Goal: Task Accomplishment & Management: Manage account settings

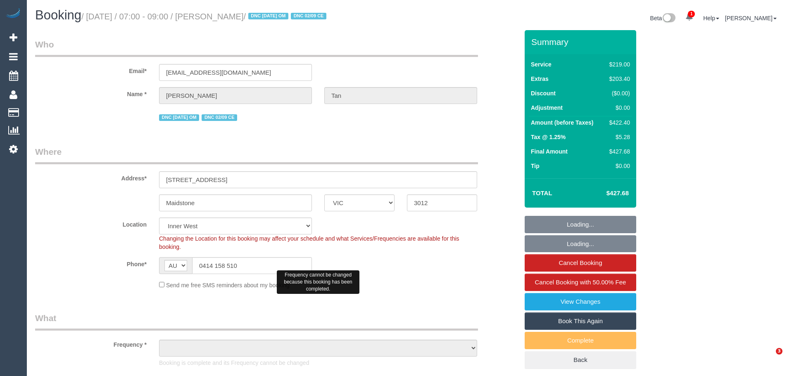
select select "VIC"
select select "object:752"
select select "string:stripe-pm_1Rzudw2GScqysDRVJLiqdmYb"
select select "number:28"
select select "number:15"
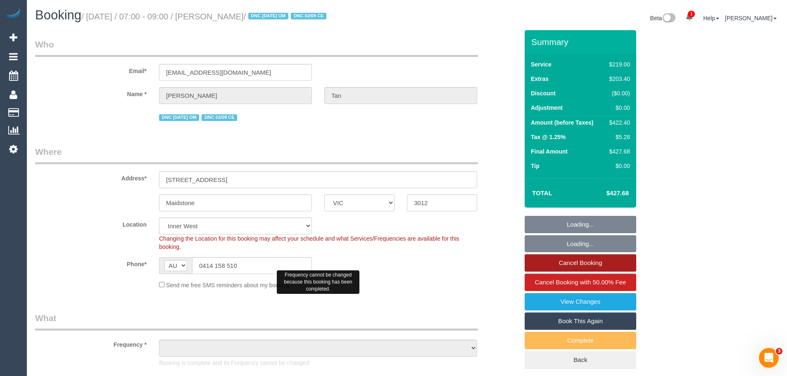
select select "number:19"
select select "number:24"
select select "number:26"
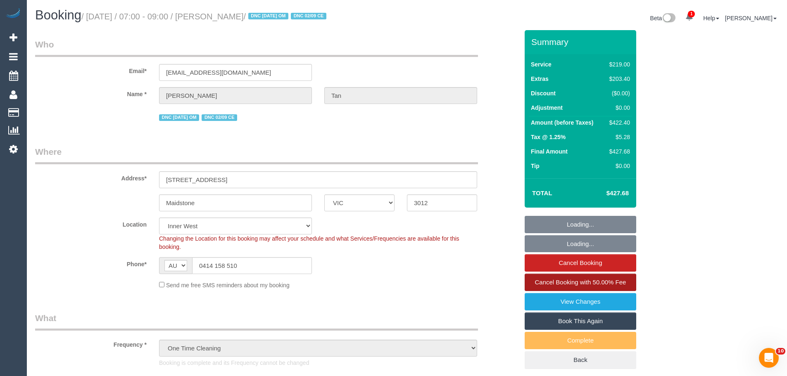
select select "object:1451"
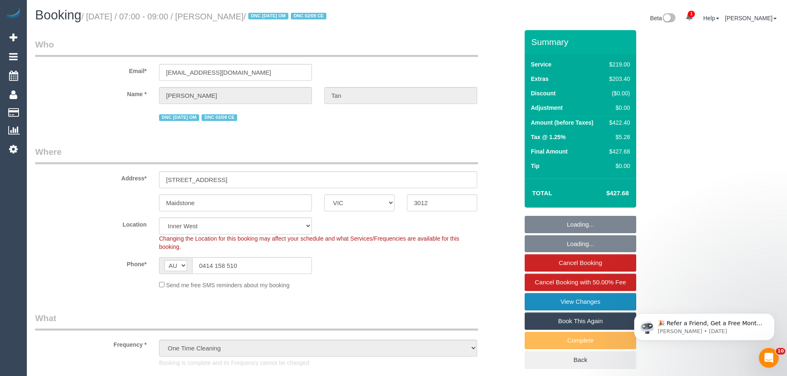
click at [564, 301] on link "View Changes" at bounding box center [579, 301] width 111 height 17
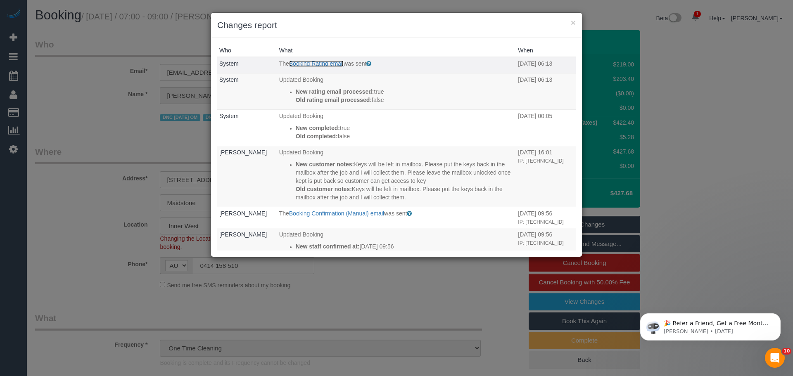
click at [300, 64] on link "Booking Rating email" at bounding box center [316, 63] width 54 height 7
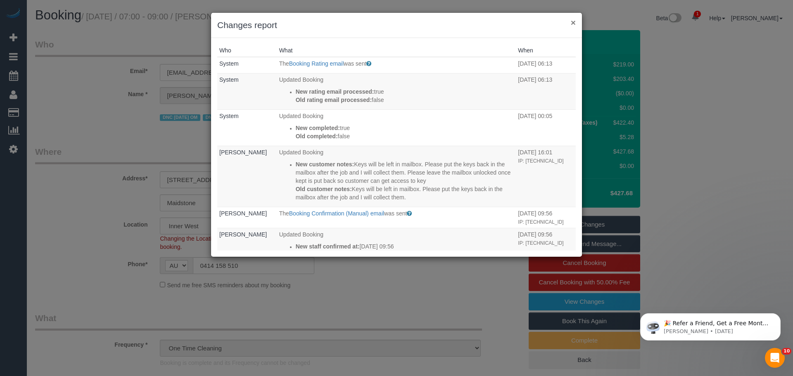
click at [571, 22] on button "×" at bounding box center [573, 22] width 5 height 9
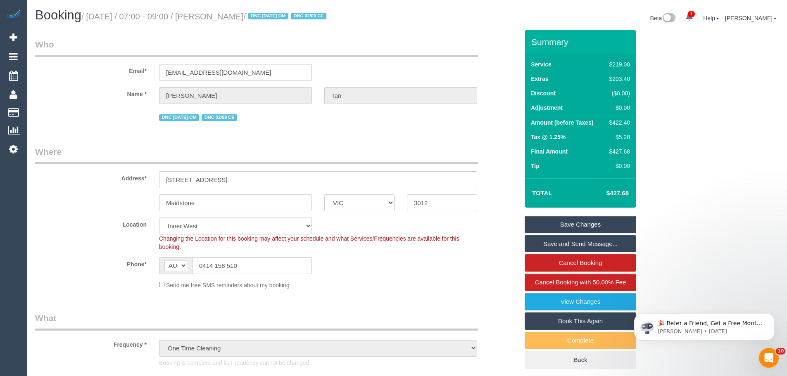
click at [627, 123] on div "$422.40" at bounding box center [618, 122] width 24 height 8
copy div "422.40"
click at [585, 303] on link "View Changes" at bounding box center [579, 301] width 111 height 17
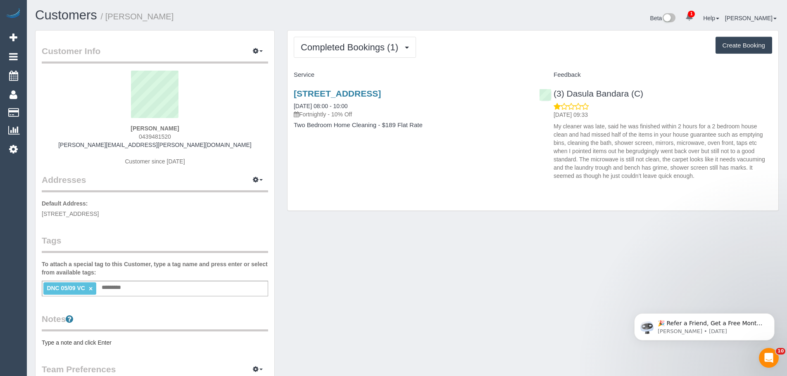
drag, startPoint x: 287, startPoint y: 102, endPoint x: 460, endPoint y: 142, distance: 177.7
click at [460, 142] on div "74 Wellington Street, Cremorne, VIC 3121 05/09/2025 08:00 - 10:00 Fortnightly -…" at bounding box center [409, 114] width 245 height 64
copy div "05/09/2025 08:00 - 10:00 Fortnightly - 10% Off Two Bedroom Home Cleaning - $189…"
click at [126, 291] on input "text" at bounding box center [114, 287] width 28 height 11
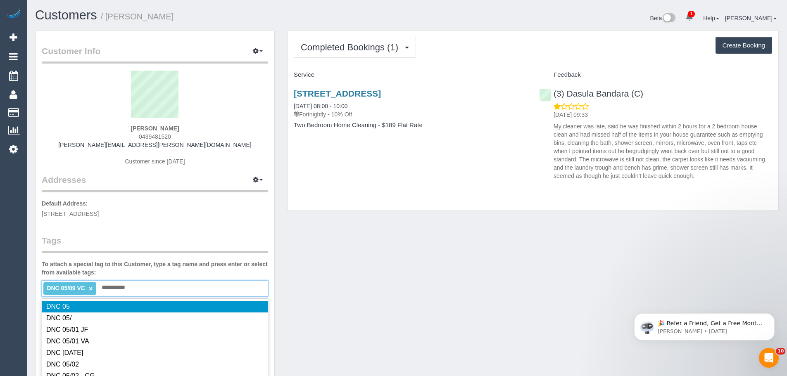
type input "**********"
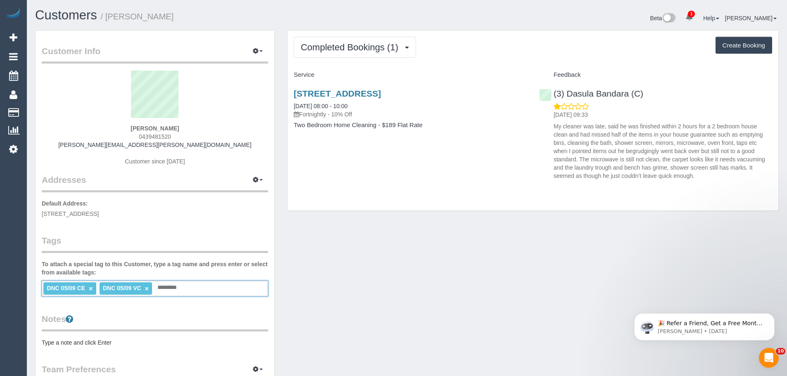
click at [148, 288] on link "×" at bounding box center [147, 288] width 4 height 7
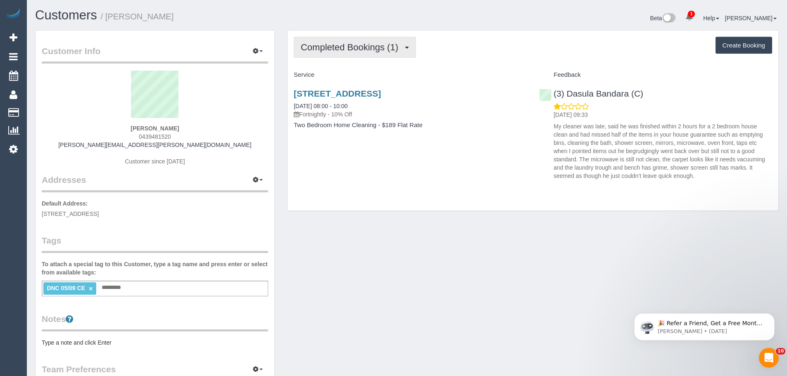
click at [320, 43] on span "Completed Bookings (1)" at bounding box center [352, 47] width 102 height 10
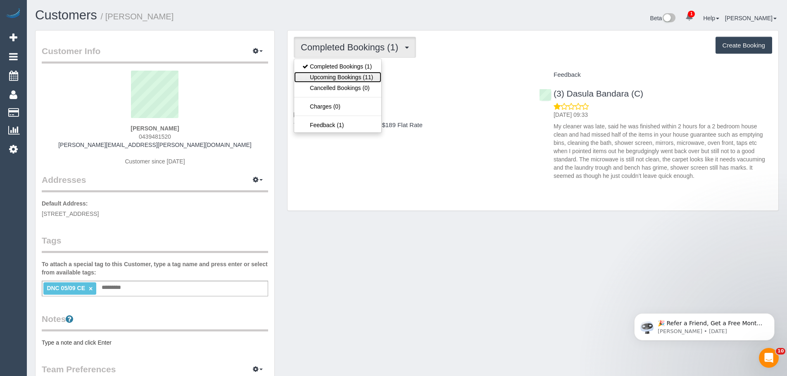
click at [325, 77] on link "Upcoming Bookings (11)" at bounding box center [337, 77] width 87 height 11
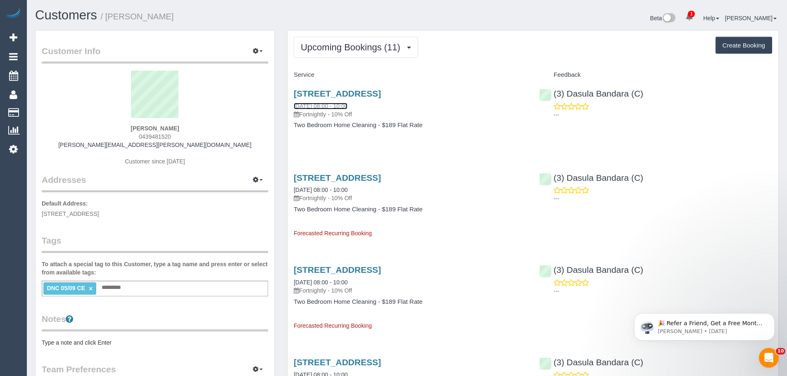
click at [322, 105] on link "19/09/2025 08:00 - 10:00" at bounding box center [321, 106] width 54 height 7
drag, startPoint x: 682, startPoint y: 94, endPoint x: 554, endPoint y: 91, distance: 128.0
click at [554, 91] on div "(3) Dasula Bandara (C) ---" at bounding box center [655, 102] width 245 height 40
copy link "(3) Dasula Bandara (C)"
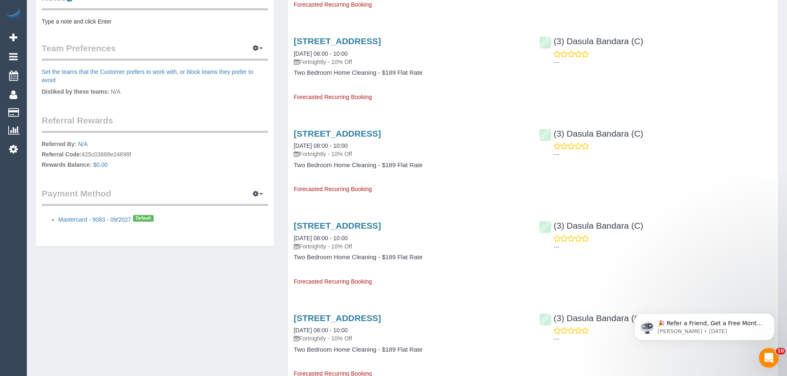
scroll to position [248, 0]
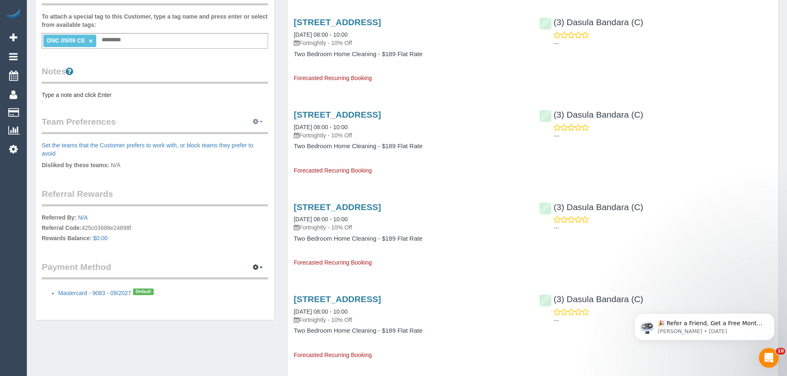
click at [260, 122] on span "button" at bounding box center [260, 122] width 3 height 2
click at [230, 138] on link "Manage Preferences" at bounding box center [232, 137] width 70 height 11
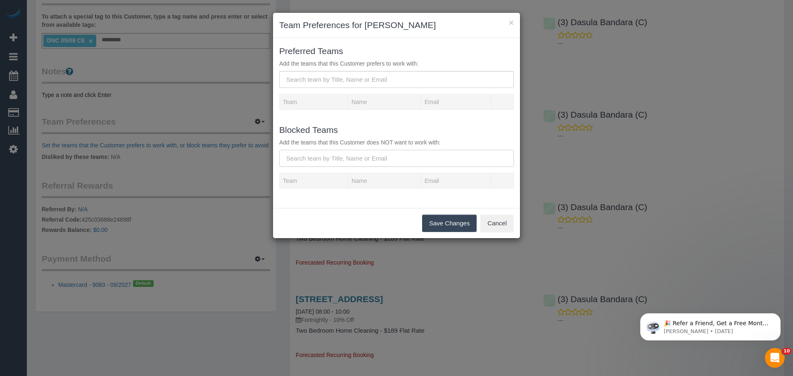
click at [334, 156] on input "text" at bounding box center [396, 158] width 235 height 17
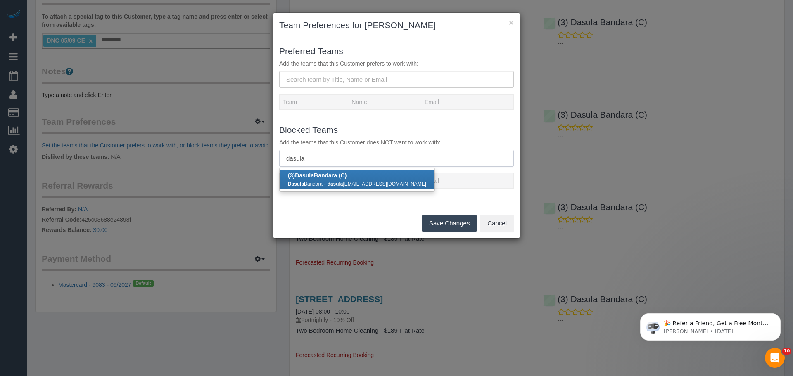
type input "dasula"
click at [348, 182] on small "dasula zoom@gmail.com" at bounding box center [376, 184] width 99 height 6
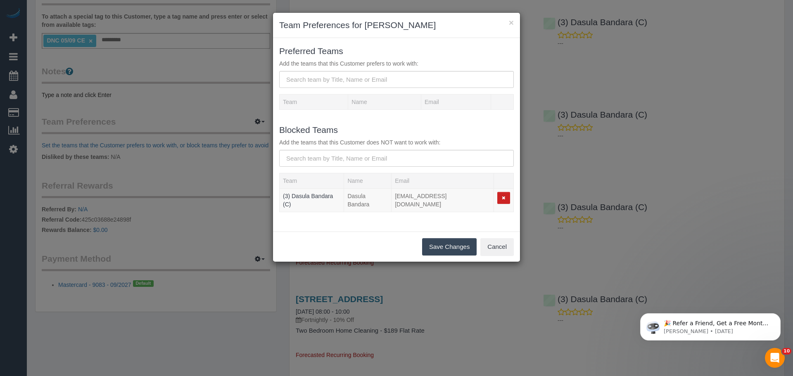
click at [436, 242] on button "Save Changes" at bounding box center [449, 246] width 54 height 17
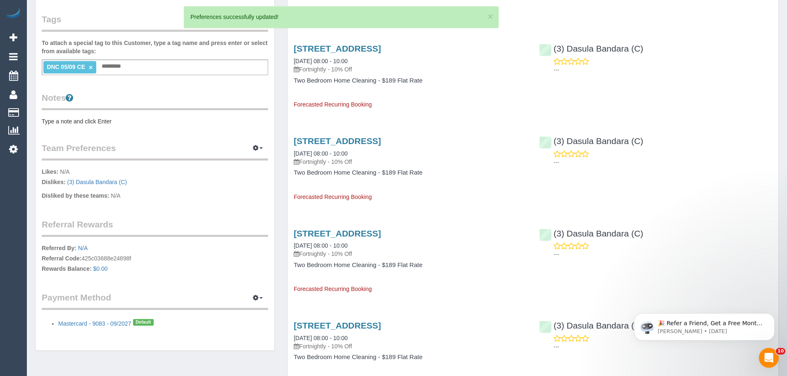
scroll to position [206, 0]
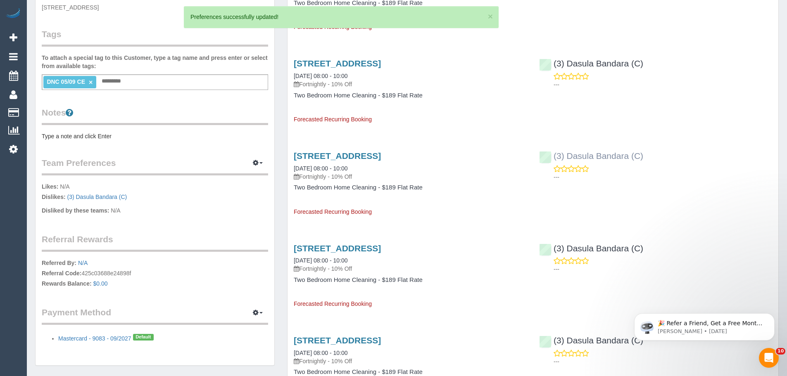
drag, startPoint x: 671, startPoint y: 163, endPoint x: 553, endPoint y: 155, distance: 118.4
click at [553, 155] on div "(3) Dasula Bandara (C) ---" at bounding box center [655, 164] width 245 height 40
copy link "(3) Dasula Bandara (C)"
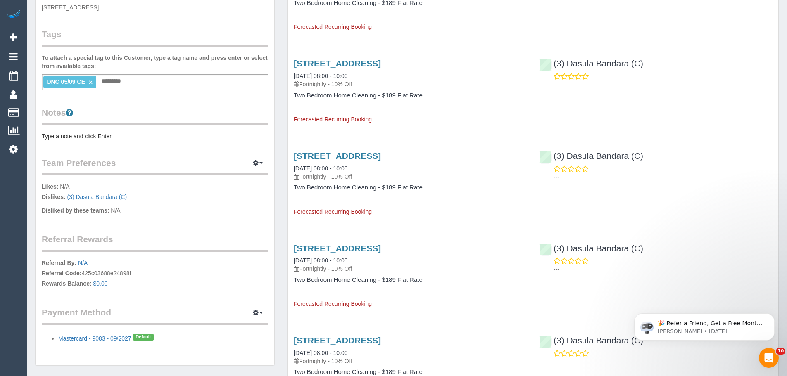
click at [94, 138] on pre "Type a note and click Enter" at bounding box center [155, 136] width 226 height 8
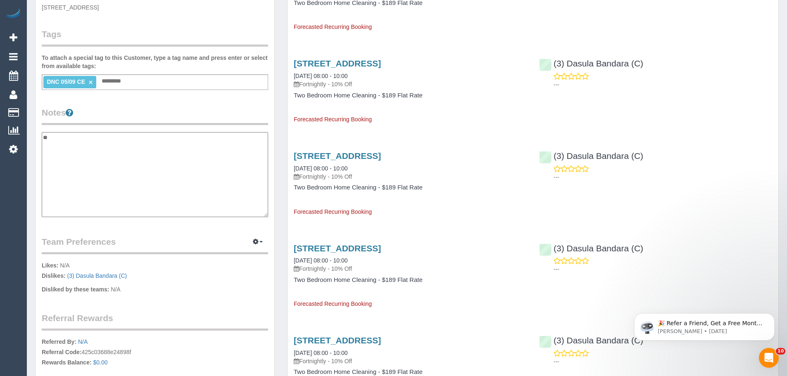
type textarea "*"
click at [108, 153] on textarea "**********" at bounding box center [155, 174] width 226 height 85
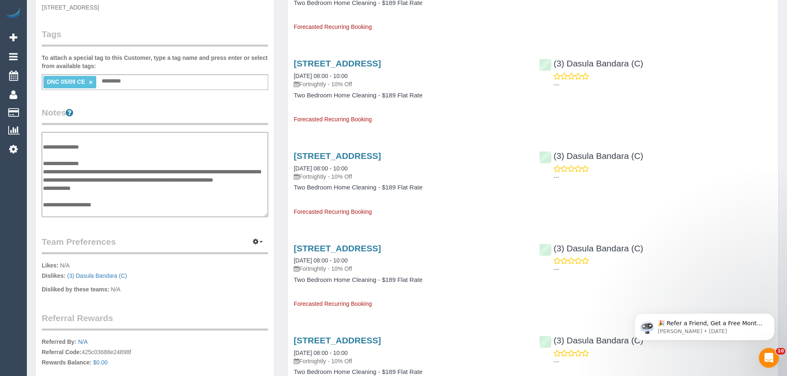
type textarea "**********"
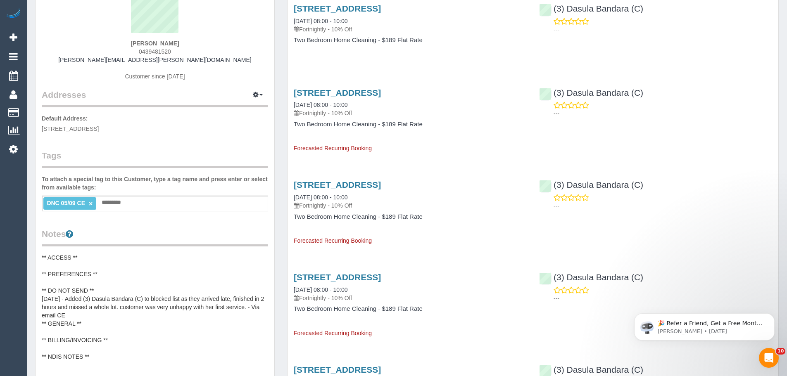
scroll to position [0, 0]
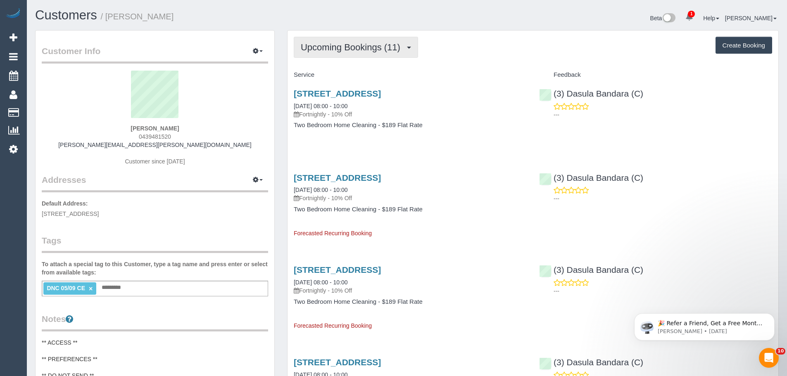
click at [360, 39] on button "Upcoming Bookings (11)" at bounding box center [356, 47] width 124 height 21
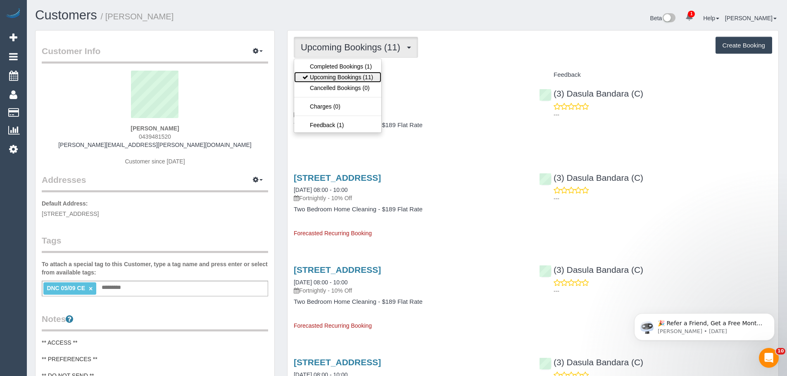
click at [359, 76] on link "Upcoming Bookings (11)" at bounding box center [337, 77] width 87 height 11
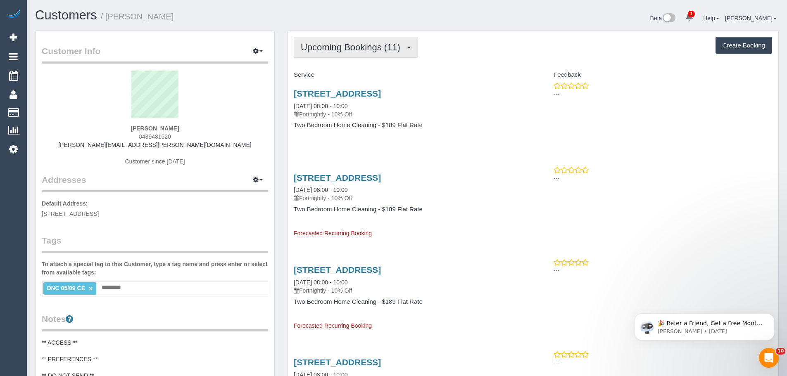
click at [389, 44] on span "Upcoming Bookings (11)" at bounding box center [353, 47] width 104 height 10
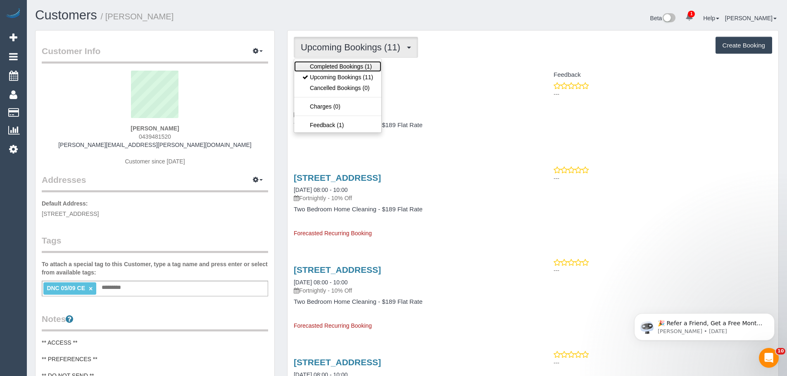
click at [355, 62] on link "Completed Bookings (1)" at bounding box center [337, 66] width 87 height 11
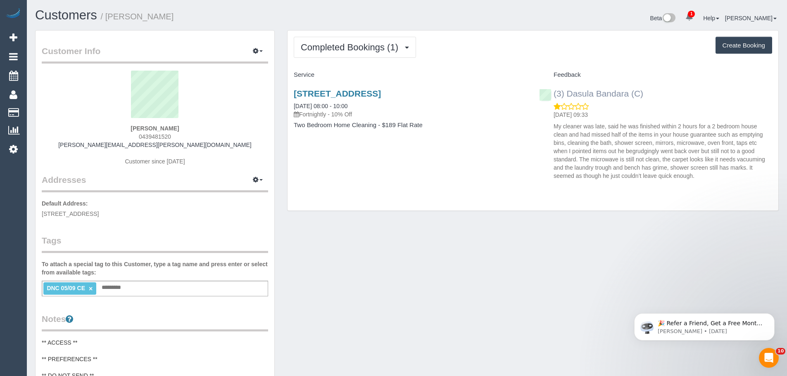
drag, startPoint x: 655, startPoint y: 95, endPoint x: 554, endPoint y: 91, distance: 101.6
click at [554, 91] on div "(3) Dasula Bandara (C) 06/09/2025 09:33 My cleaner was late, said he was finish…" at bounding box center [655, 133] width 245 height 102
copy link "(3) Dasula Bandara (C)"
click at [330, 106] on link "05/09/2025 08:00 - 10:00" at bounding box center [321, 106] width 54 height 7
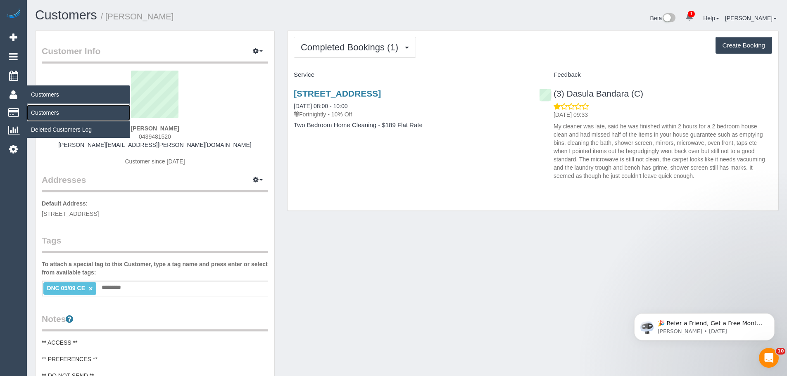
click at [46, 114] on link "Customers" at bounding box center [78, 112] width 103 height 17
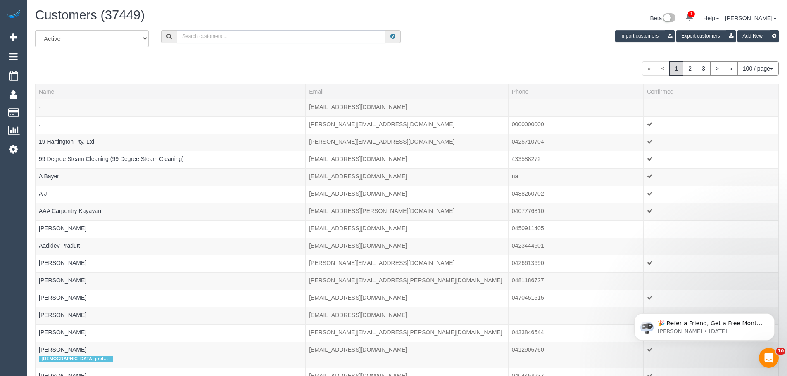
click at [261, 33] on input "text" at bounding box center [281, 36] width 208 height 13
paste input "Emil Manevski"
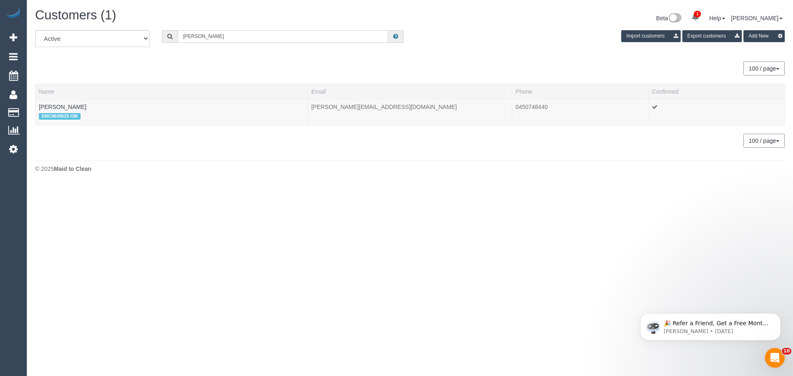
type input "Emil Manevski"
drag, startPoint x: 81, startPoint y: 108, endPoint x: 35, endPoint y: 105, distance: 45.5
click at [36, 105] on td "Emil Manevski DNC06/09/25 OM" at bounding box center [172, 112] width 272 height 26
copy link "Emil Manevski"
click at [54, 102] on td "Emil Manevski DNC06/09/25 OM" at bounding box center [172, 112] width 272 height 26
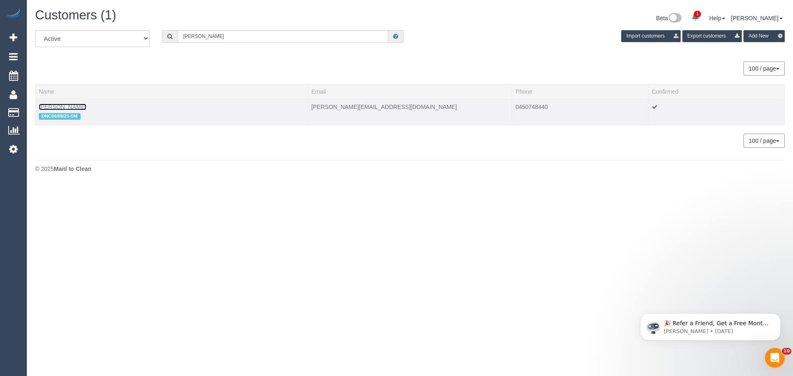
click at [54, 106] on link "Emil Manevski" at bounding box center [62, 107] width 47 height 7
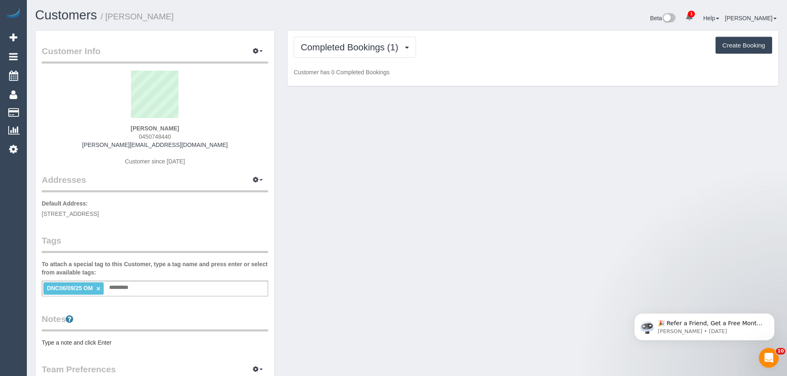
click at [186, 288] on div "DNC06/09/25 OM × Add a tag" at bounding box center [155, 289] width 226 height 16
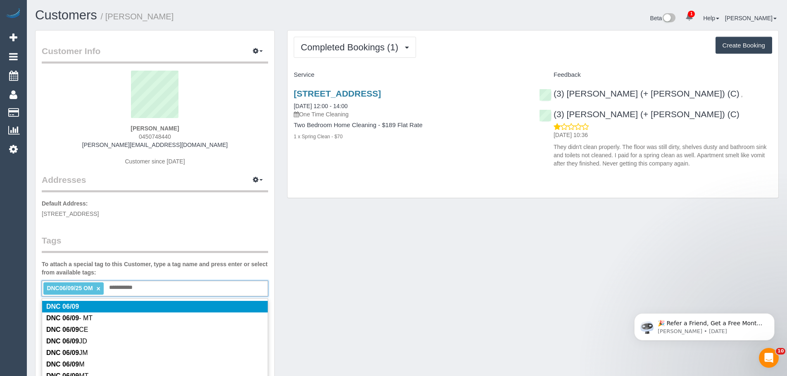
type input "**********"
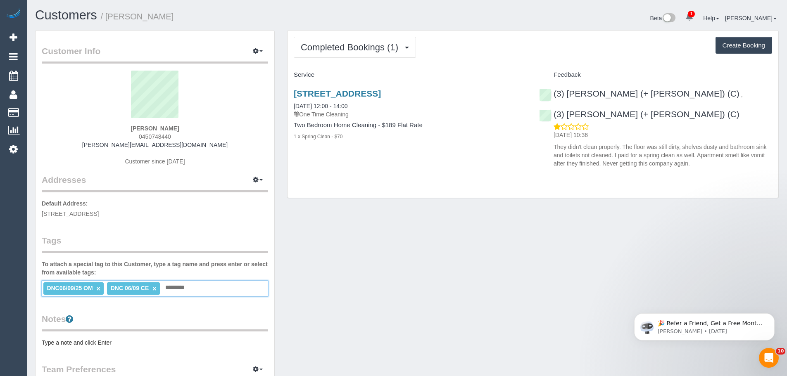
click at [98, 291] on link "×" at bounding box center [99, 288] width 4 height 7
drag, startPoint x: 176, startPoint y: 135, endPoint x: 117, endPoint y: 135, distance: 58.6
click at [117, 135] on div "Emil Manevski 0450748440 emilmanevski@gmail.com Customer since 2025" at bounding box center [155, 122] width 226 height 103
copy span "0450748440"
drag, startPoint x: 290, startPoint y: 104, endPoint x: 363, endPoint y: 152, distance: 87.5
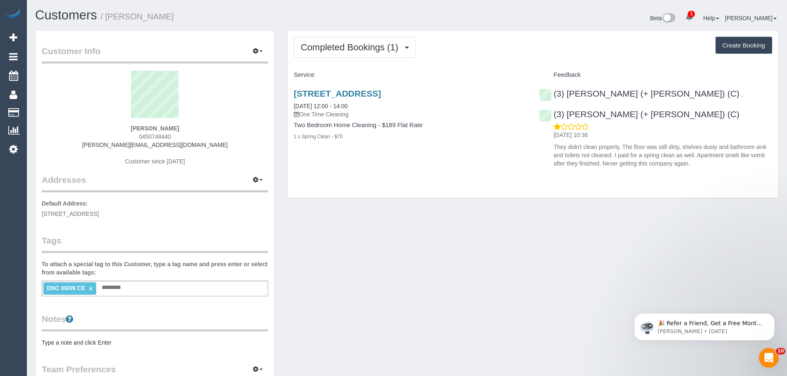
click at [363, 152] on div "1 Queens Road, Suite 1510, Melbourne, VIC 3004 06/09/2025 12:00 - 14:00 One Tim…" at bounding box center [409, 119] width 245 height 75
copy div "06/09/2025 12:00 - 14:00 One Time Cleaning Two Bedroom Home Cleaning - $189 Fla…"
click at [183, 128] on div "Emil Manevski 0450748440 emilmanevski@gmail.com Customer since 2025" at bounding box center [155, 122] width 226 height 103
drag, startPoint x: 188, startPoint y: 130, endPoint x: 109, endPoint y: 128, distance: 79.7
click at [109, 128] on div "Emil Manevski 0450748440 emilmanevski@gmail.com Customer since 2025" at bounding box center [155, 122] width 226 height 103
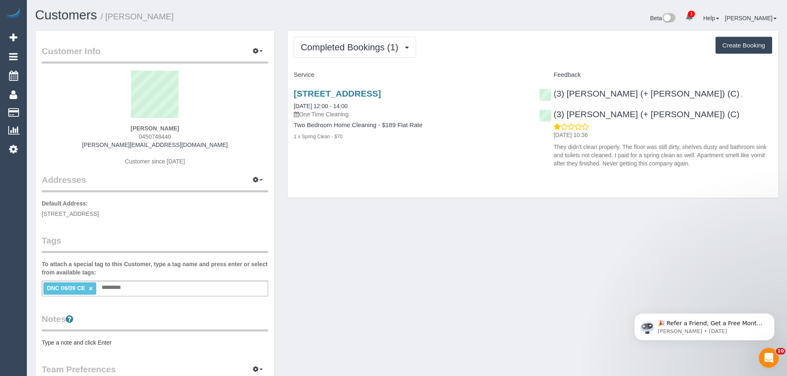
copy strong "Emil Manevski"
click at [314, 104] on link "06/09/2025 12:00 - 14:00" at bounding box center [321, 106] width 54 height 7
drag, startPoint x: 660, startPoint y: 95, endPoint x: 554, endPoint y: 93, distance: 105.7
click at [554, 93] on div "(3) Rayhan (+ Shahida) (C) ," at bounding box center [643, 94] width 208 height 10
copy link "(3) Rayhan (+ Shahida) (C)"
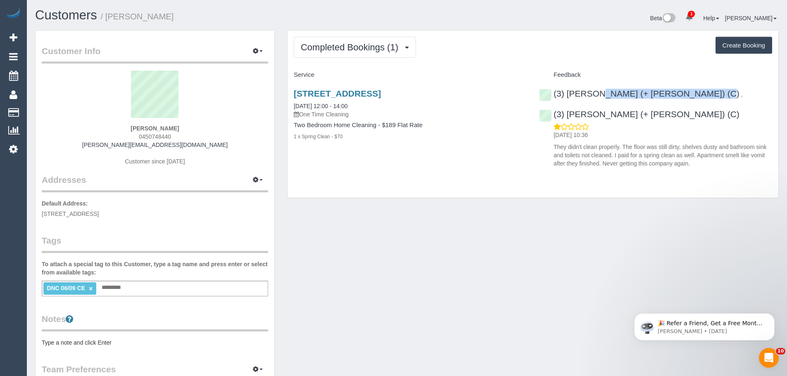
drag, startPoint x: 190, startPoint y: 127, endPoint x: 123, endPoint y: 126, distance: 67.3
click at [123, 126] on div "Emil Manevski 0450748440 emilmanevski@gmail.com Customer since 2025" at bounding box center [155, 122] width 226 height 103
copy strong "Emil Manevski"
drag, startPoint x: 367, startPoint y: 106, endPoint x: 291, endPoint y: 105, distance: 76.4
click at [291, 105] on div "1 Queens Road, Suite 1510, Melbourne, VIC 3004 06/09/2025 12:00 - 14:00 One Tim…" at bounding box center [409, 119] width 245 height 75
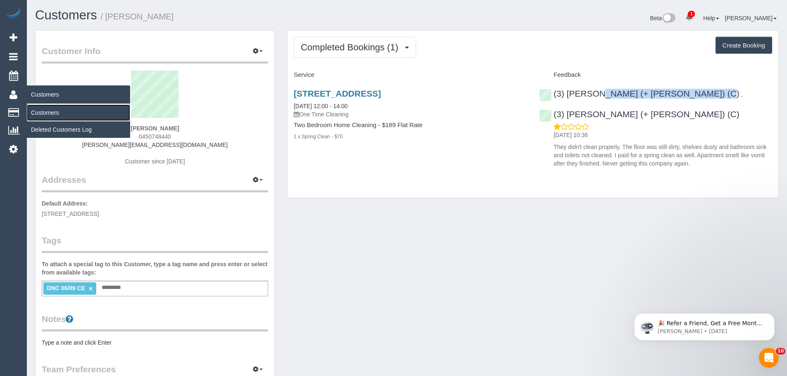
click at [55, 114] on link "Customers" at bounding box center [78, 112] width 103 height 17
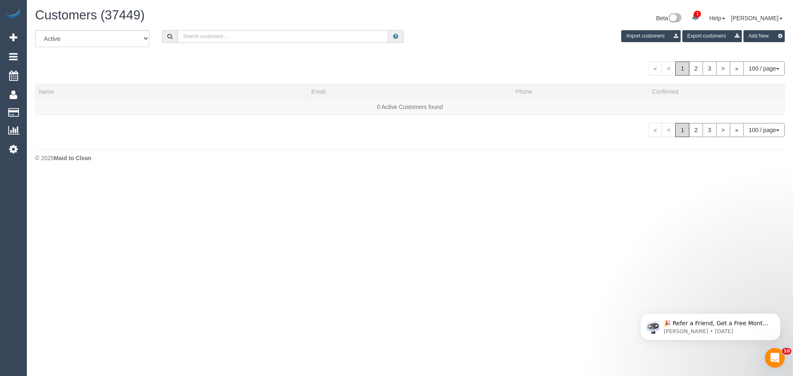
click at [292, 36] on input "text" at bounding box center [283, 36] width 211 height 13
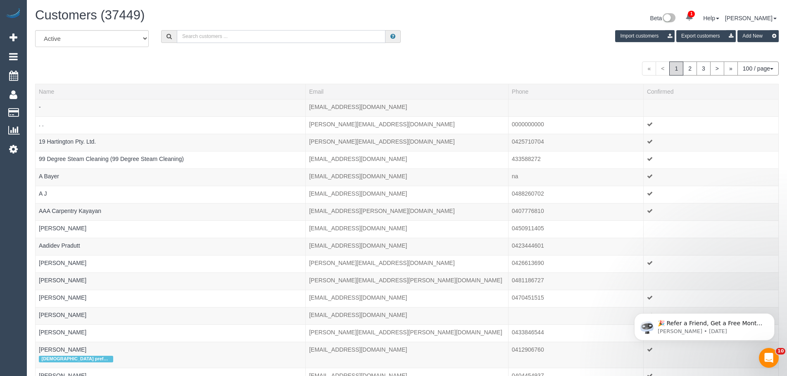
paste input "[EMAIL_ADDRESS][DOMAIN_NAME]"
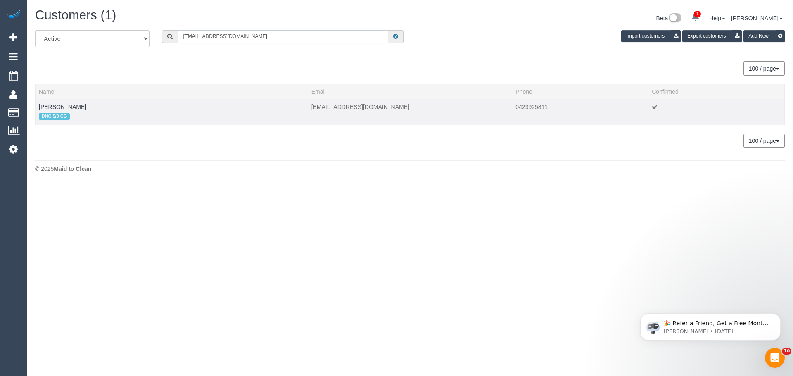
type input "[EMAIL_ADDRESS][DOMAIN_NAME]"
drag, startPoint x: 92, startPoint y: 107, endPoint x: 36, endPoint y: 107, distance: 57.0
click at [36, 107] on td "Bethany Shelton DNC 5/9 CG" at bounding box center [172, 112] width 272 height 26
click at [78, 105] on link "Bethany Shelton" at bounding box center [62, 107] width 47 height 7
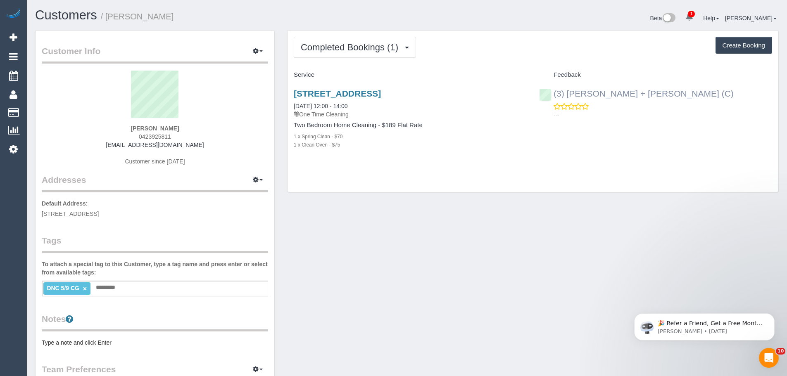
click at [549, 96] on div "(3) Gurdeep + Kamalpreet (C) ---" at bounding box center [655, 102] width 245 height 40
click at [331, 106] on link "05/09/2025 12:00 - 14:00" at bounding box center [321, 106] width 54 height 7
drag, startPoint x: 205, startPoint y: 114, endPoint x: 90, endPoint y: 124, distance: 116.1
click at [90, 124] on div "Bethany Shelton 0423925811 pagliabethany@gmail.com Customer since 2025" at bounding box center [155, 122] width 226 height 103
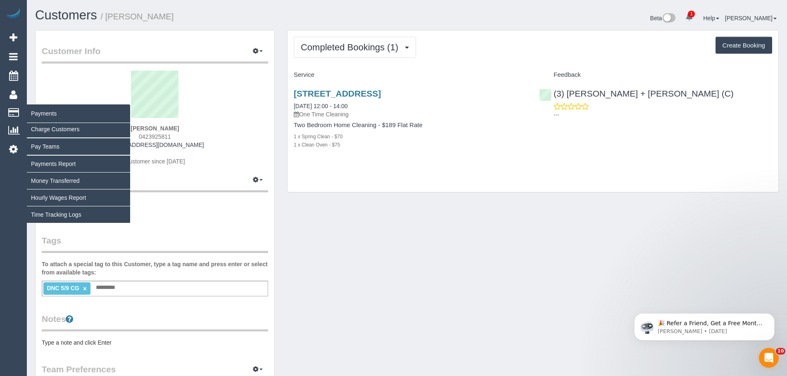
drag, startPoint x: 212, startPoint y: 125, endPoint x: 26, endPoint y: 114, distance: 185.7
click at [24, 114] on div "1 Beta Your Notifications You have 0 alerts × You have 1 to charge for 08/09/20…" at bounding box center [393, 302] width 787 height 605
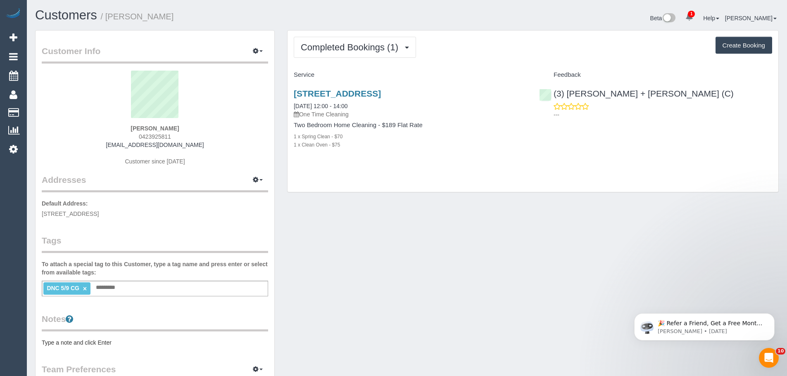
click at [166, 129] on strong "Bethany Shelton" at bounding box center [154, 128] width 48 height 7
drag, startPoint x: 122, startPoint y: 128, endPoint x: 100, endPoint y: 127, distance: 21.9
click at [100, 128] on div "Bethany Shelton 0423925811 pagliabethany@gmail.com Customer since 2025" at bounding box center [155, 122] width 226 height 103
drag, startPoint x: 384, startPoint y: 112, endPoint x: 341, endPoint y: 107, distance: 43.6
click at [284, 107] on div "Completed Bookings (1) Completed Bookings (1) Upcoming Bookings (0) Cancelled B…" at bounding box center [533, 115] width 504 height 171
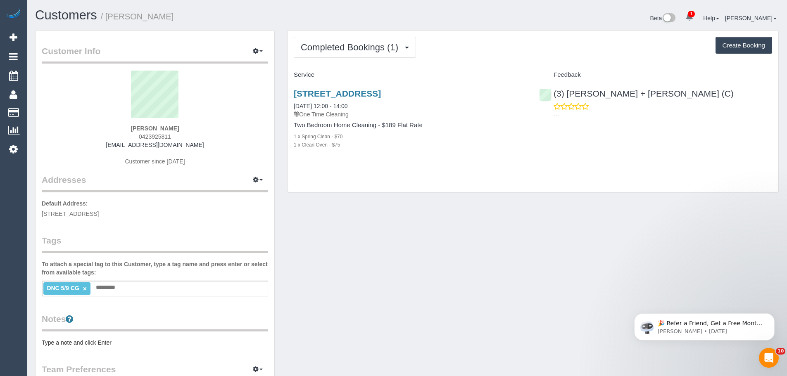
click at [367, 104] on div "15 Railway Parade, Newport, VIC 3015 05/09/2025 12:00 - 14:00 One Time Cleaning" at bounding box center [410, 104] width 233 height 30
drag, startPoint x: 368, startPoint y: 105, endPoint x: 293, endPoint y: 104, distance: 75.2
click at [294, 104] on div "15 Railway Parade, Newport, VIC 3015 05/09/2025 12:00 - 14:00 One Time Cleaning" at bounding box center [410, 104] width 233 height 30
click at [118, 292] on input "text" at bounding box center [108, 287] width 28 height 11
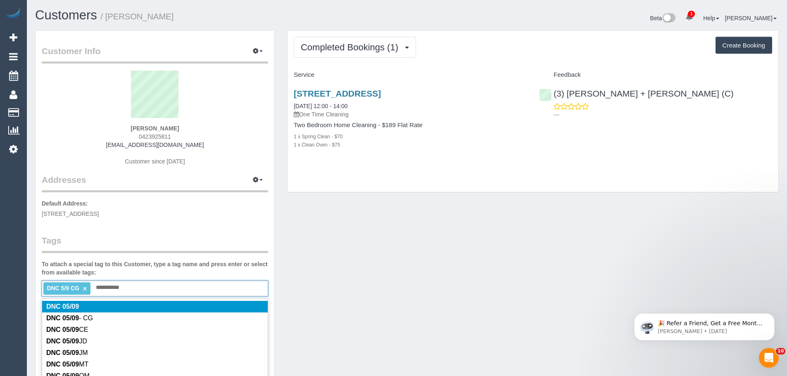
type input "**********"
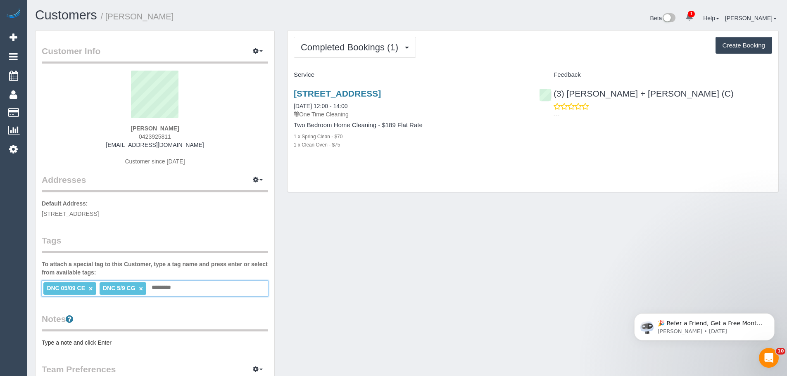
click at [91, 290] on link "×" at bounding box center [91, 288] width 4 height 7
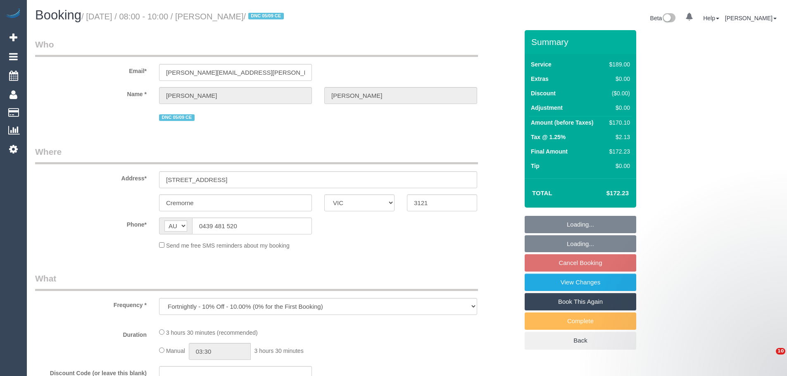
select select "VIC"
select select "string:stripe-pm_1RzyQT2GScqysDRVcII58yyR"
select select "number:27"
select select "number:14"
select select "number:19"
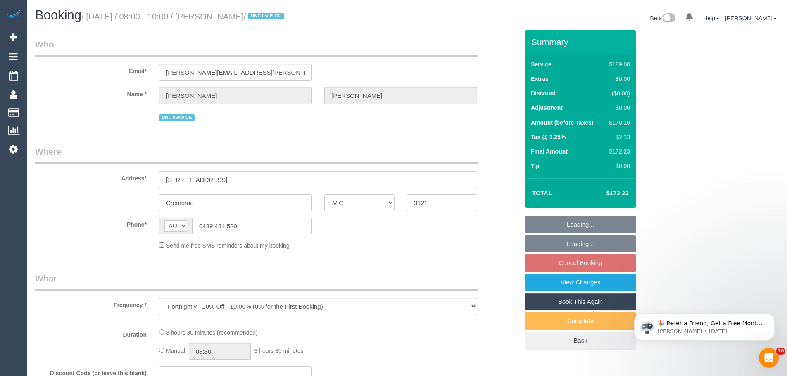
select select "number:24"
select select "number:35"
select select "number:11"
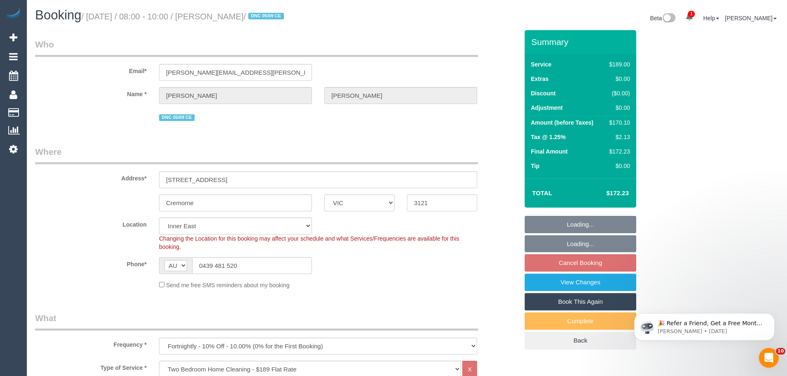
select select "object:1413"
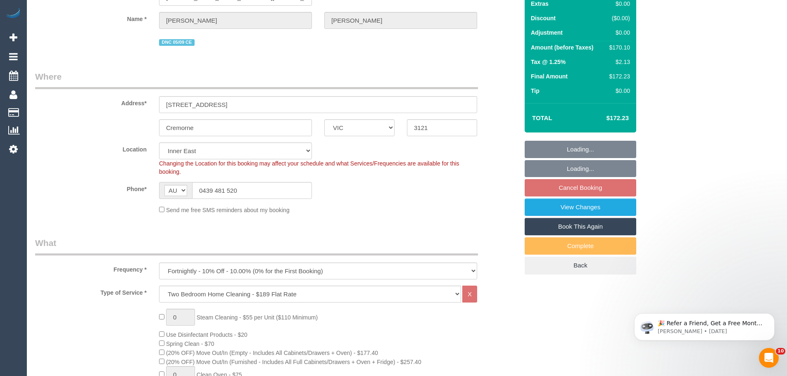
select select "spot2"
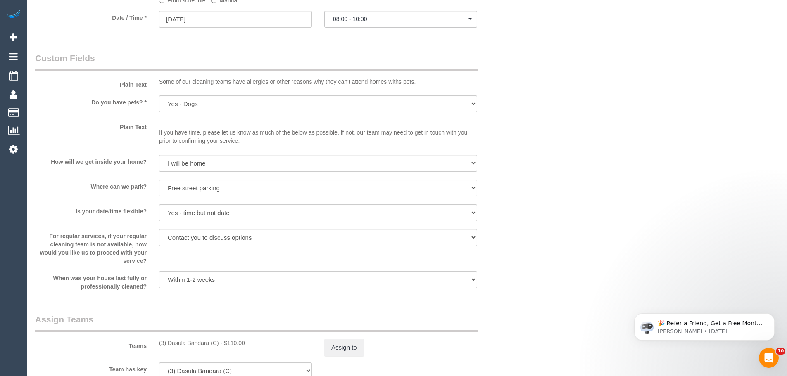
scroll to position [1197, 0]
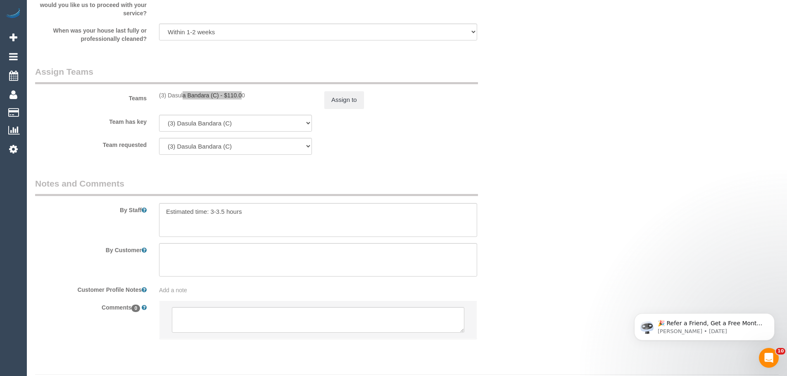
drag, startPoint x: 218, startPoint y: 98, endPoint x: 159, endPoint y: 95, distance: 59.9
click at [159, 95] on div "(3) Dasula Bandara (C) - $110.00" at bounding box center [235, 95] width 153 height 8
click at [346, 100] on button "Assign to" at bounding box center [344, 99] width 40 height 17
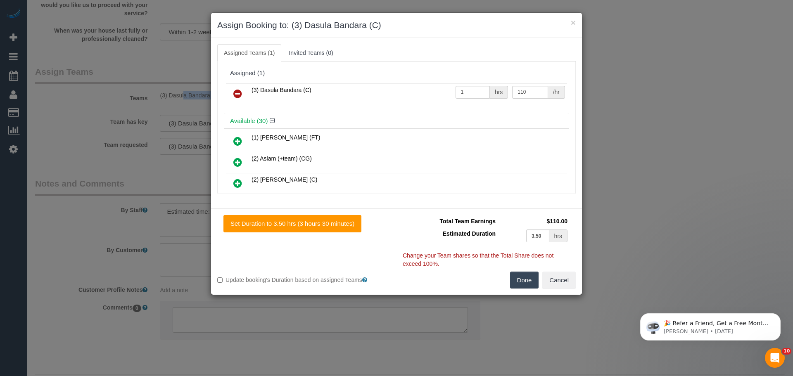
click at [237, 91] on icon at bounding box center [237, 94] width 9 height 10
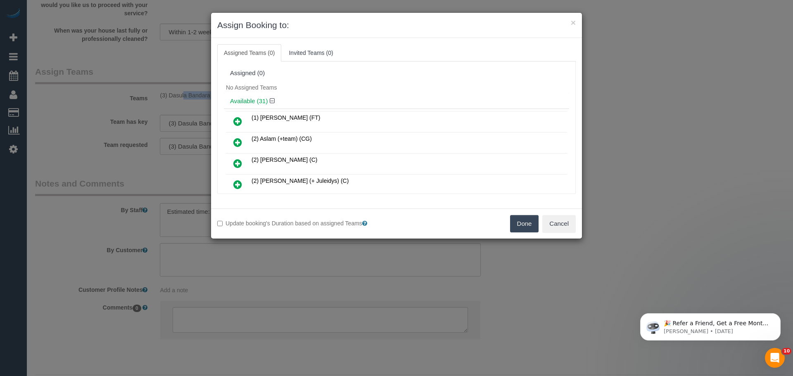
click at [519, 220] on button "Done" at bounding box center [524, 223] width 29 height 17
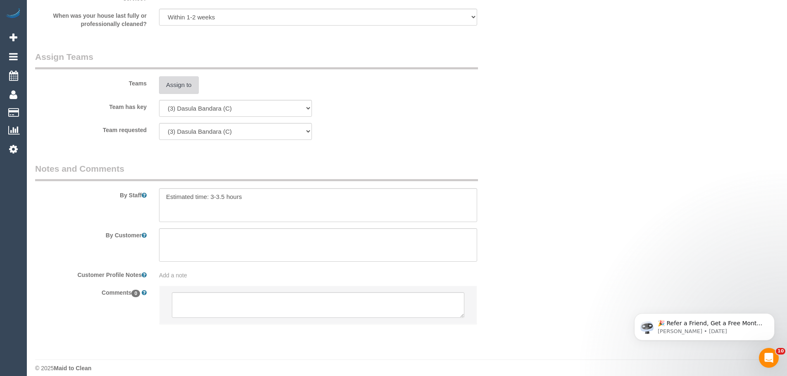
scroll to position [1220, 0]
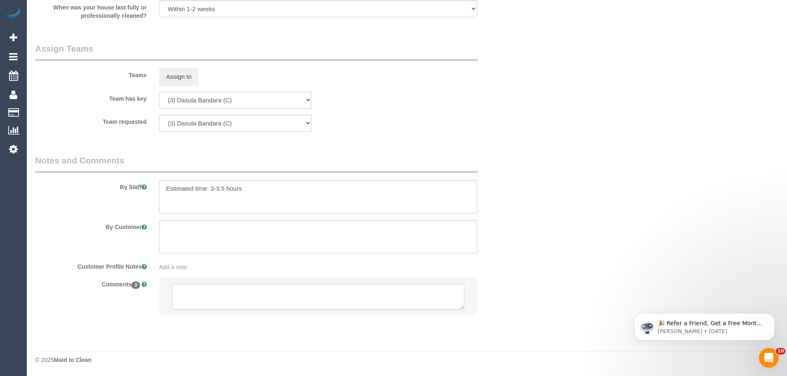
click at [188, 292] on textarea at bounding box center [318, 297] width 292 height 26
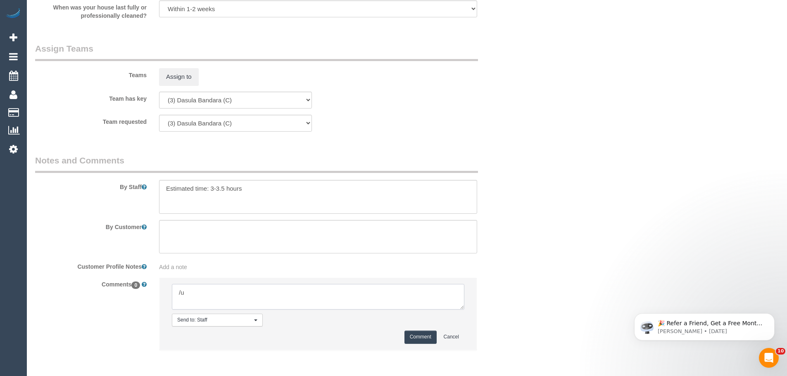
type textarea "/"
paste textarea "Cleaner(s) Unassigned: Reason Unassigned: One Off/Ongoing: Flexibility: Close a…"
drag, startPoint x: 458, startPoint y: 303, endPoint x: 530, endPoint y: 367, distance: 96.2
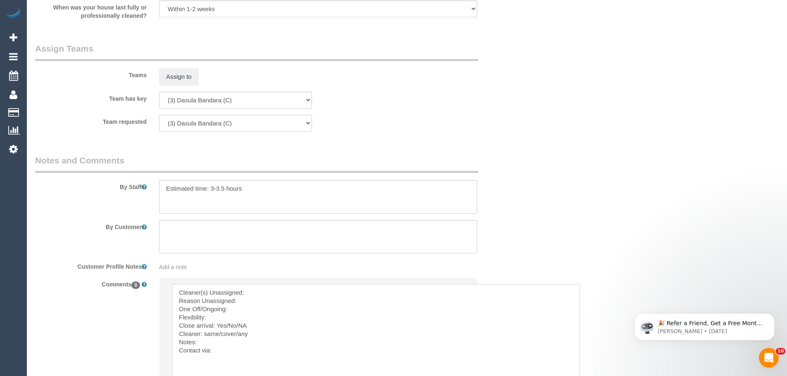
click at [261, 296] on textarea at bounding box center [376, 336] width 408 height 105
paste textarea "05/09/2025 08:00 - 10:00 Fortnightly - 10% Off Two Bedroom Home Cleaning - $189…"
click at [268, 285] on textarea at bounding box center [376, 336] width 408 height 105
click at [267, 295] on textarea at bounding box center [376, 336] width 408 height 105
paste textarea "(3) Dasula Bandara (C)"
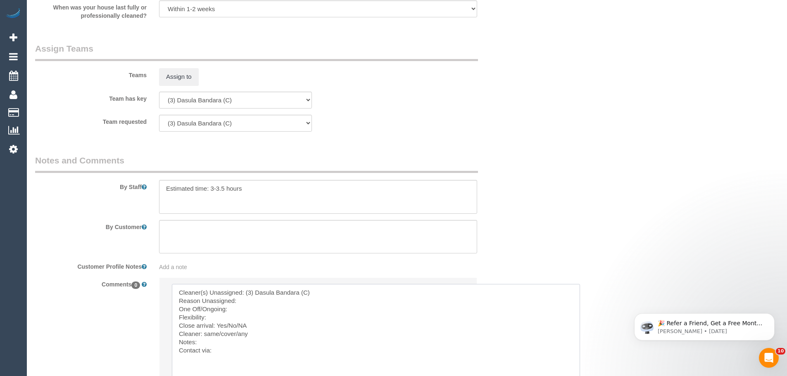
click at [256, 304] on textarea at bounding box center [376, 336] width 408 height 105
click at [226, 317] on textarea at bounding box center [376, 336] width 408 height 105
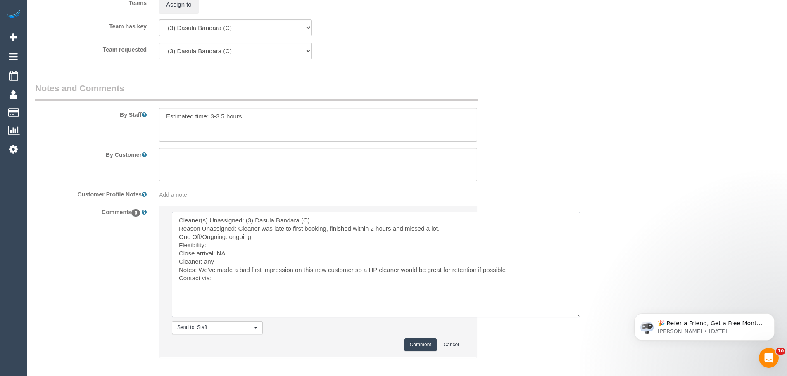
scroll to position [1334, 0]
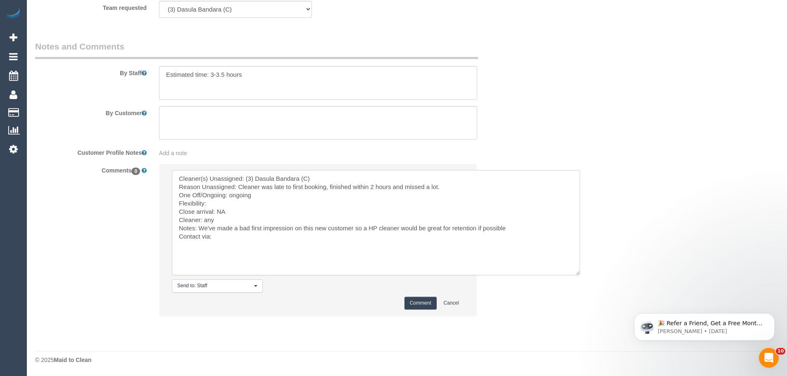
click at [239, 236] on textarea at bounding box center [376, 222] width 408 height 105
type textarea "Cleaner(s) Unassigned: (3) Dasula Bandara (C) Reason Unassigned: Cleaner was la…"
click at [422, 301] on button "Comment" at bounding box center [420, 303] width 32 height 13
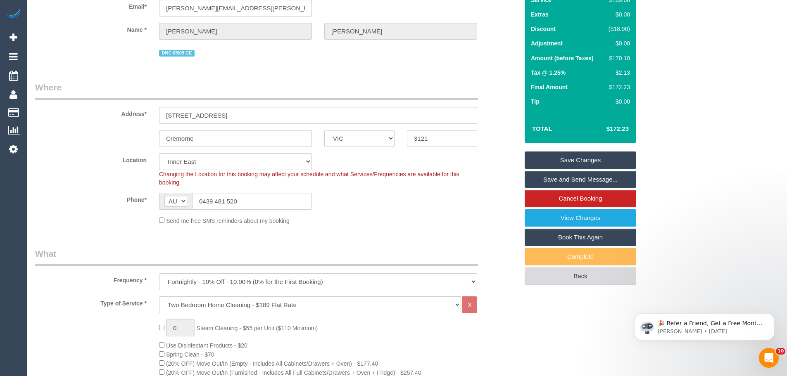
scroll to position [0, 0]
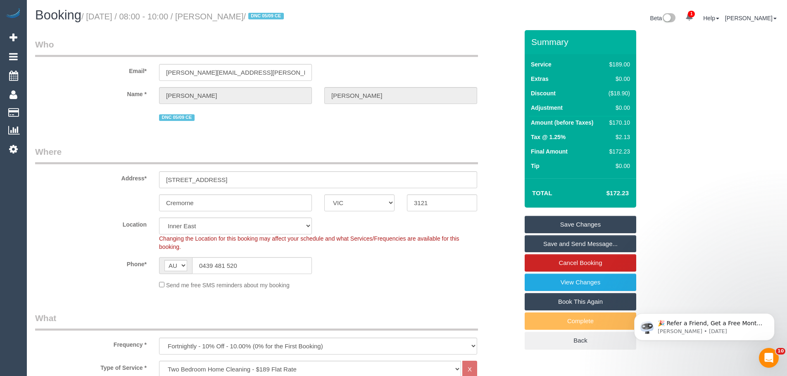
click at [564, 220] on link "Save Changes" at bounding box center [579, 224] width 111 height 17
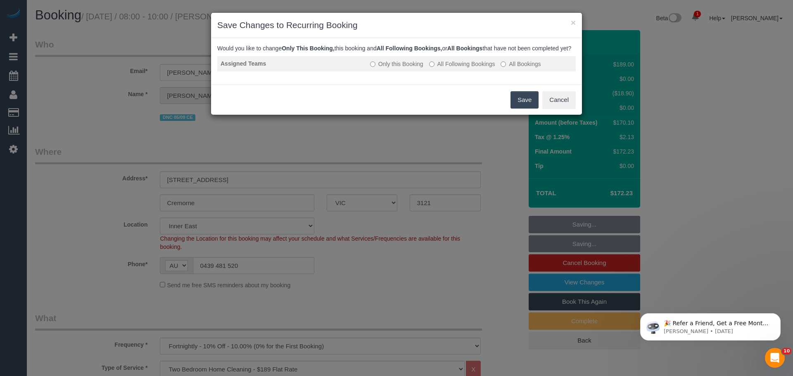
click at [451, 68] on label "All Following Bookings" at bounding box center [462, 64] width 66 height 8
drag, startPoint x: 524, startPoint y: 113, endPoint x: 481, endPoint y: 70, distance: 60.1
click at [524, 109] on button "Save" at bounding box center [524, 99] width 28 height 17
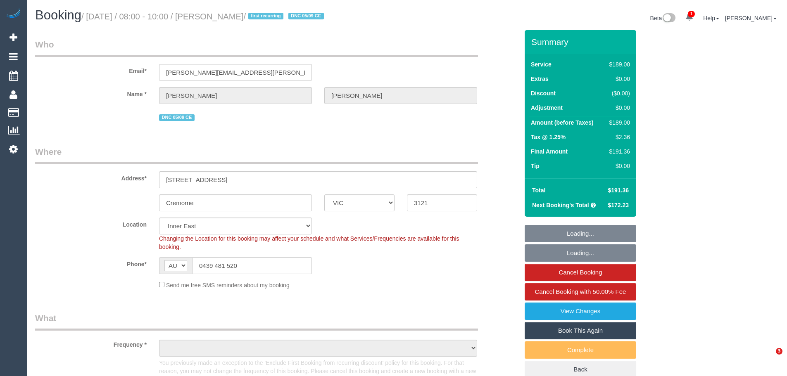
select select "VIC"
select select "string:stripe-pm_1RzyQT2GScqysDRVcII58yyR"
select select "number:27"
select select "number:14"
select select "number:19"
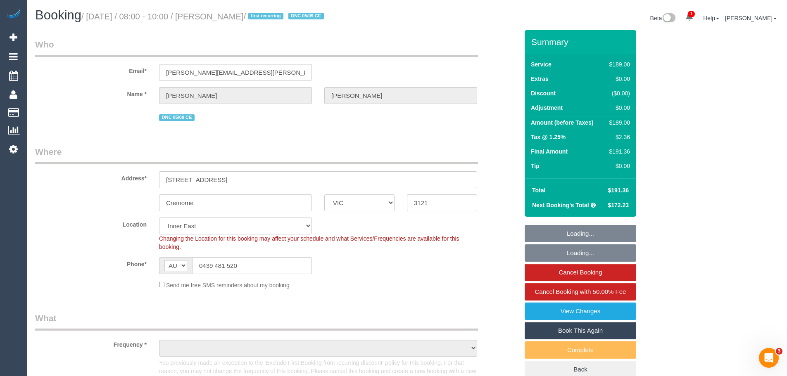
select select "number:24"
select select "number:35"
select select "number:11"
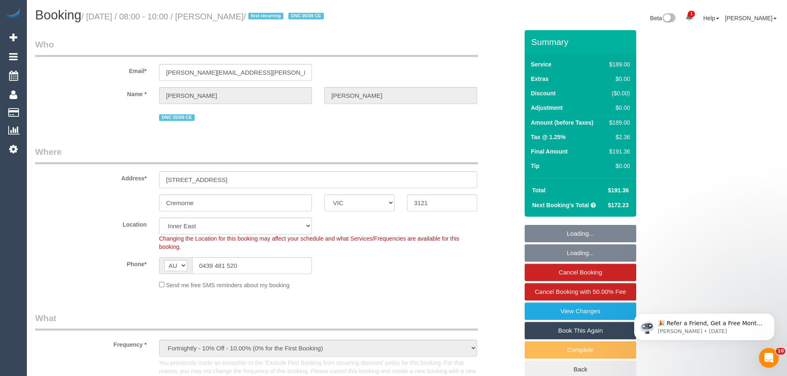
select select "object:1448"
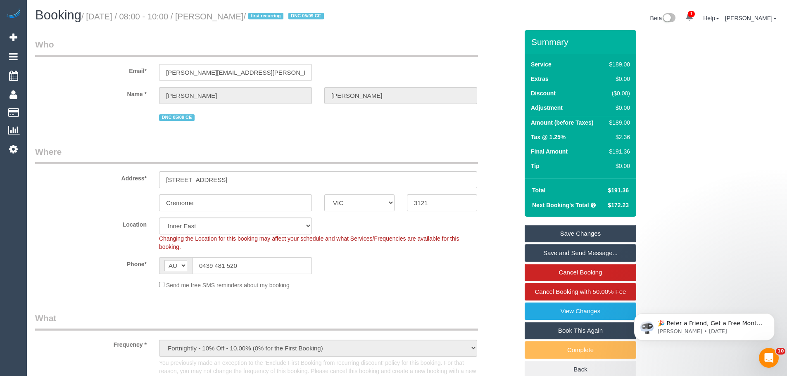
click at [629, 121] on div "$189.00" at bounding box center [618, 122] width 24 height 8
click at [623, 120] on div "$189.00" at bounding box center [618, 122] width 24 height 8
copy div "189.00"
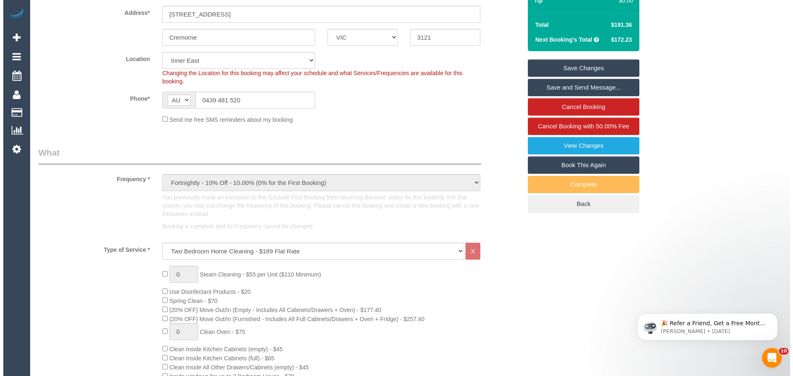
scroll to position [165, 0]
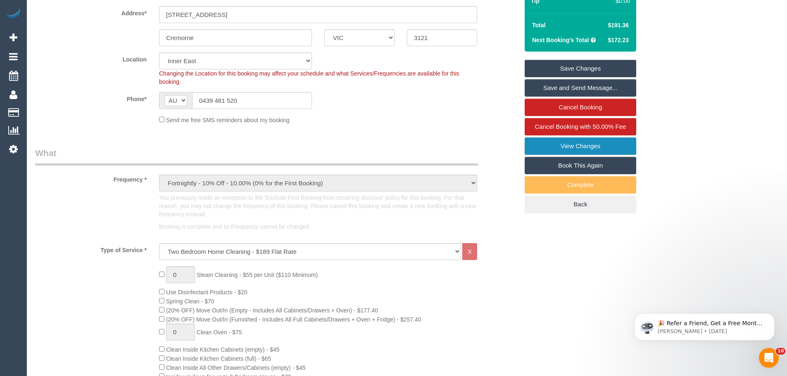
click at [593, 142] on link "View Changes" at bounding box center [579, 145] width 111 height 17
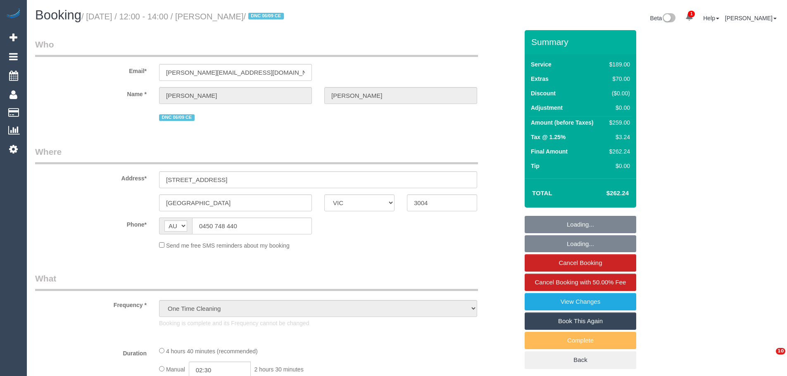
select select "VIC"
select select "string:stripe-pm_1S3Qhk2GScqysDRVyLcRMZ6e"
select select "number:28"
select select "number:14"
select select "number:20"
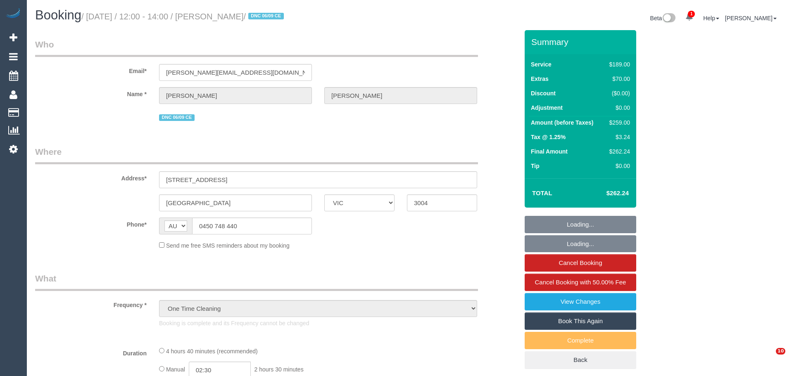
select select "number:24"
select select "number:26"
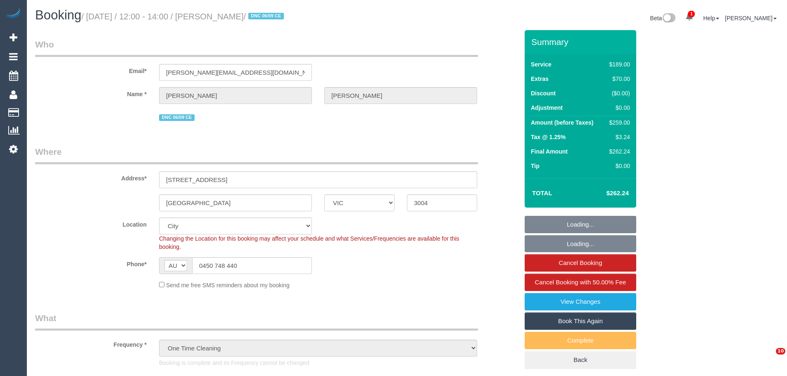
select select "object:1258"
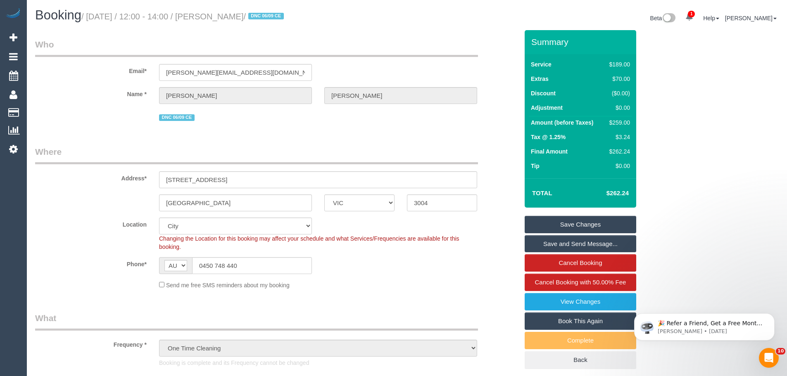
click at [623, 123] on div "$259.00" at bounding box center [618, 122] width 24 height 8
copy div "259.00"
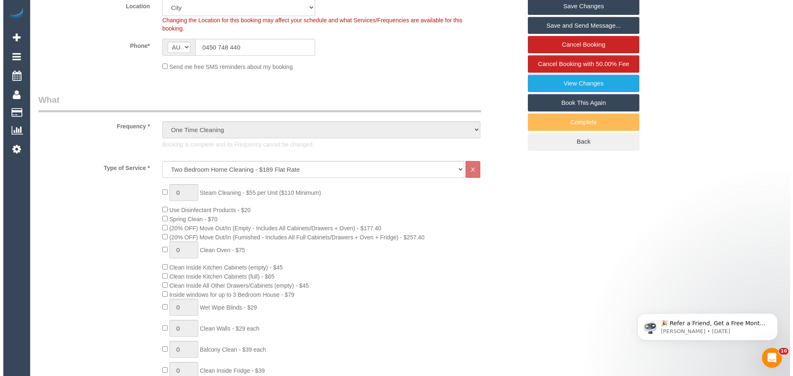
scroll to position [83, 0]
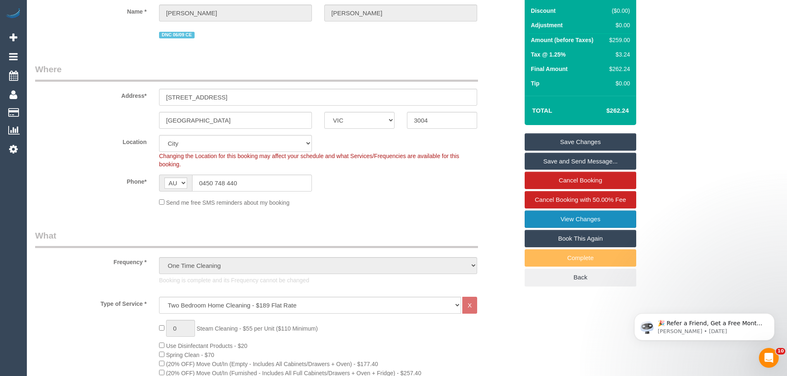
click at [577, 217] on link "View Changes" at bounding box center [579, 219] width 111 height 17
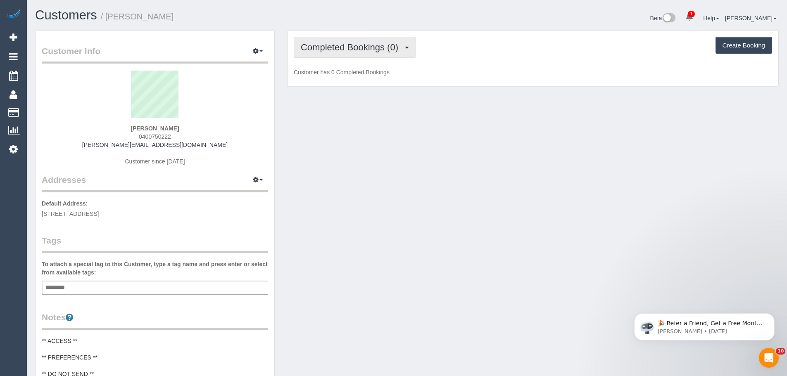
click at [365, 44] on span "Completed Bookings (0)" at bounding box center [352, 47] width 102 height 10
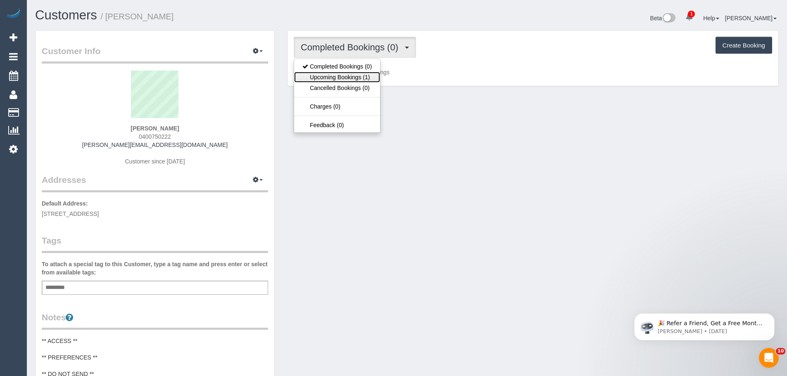
click at [366, 74] on link "Upcoming Bookings (1)" at bounding box center [337, 77] width 86 height 11
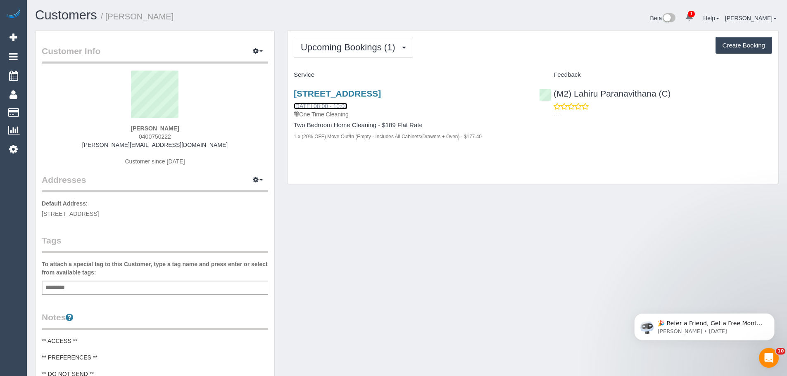
click at [313, 106] on link "[DATE] 08:00 - 10:00" at bounding box center [321, 106] width 54 height 7
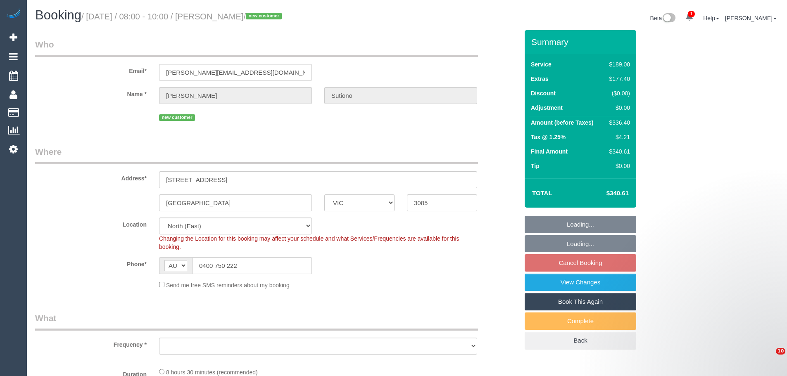
select select "VIC"
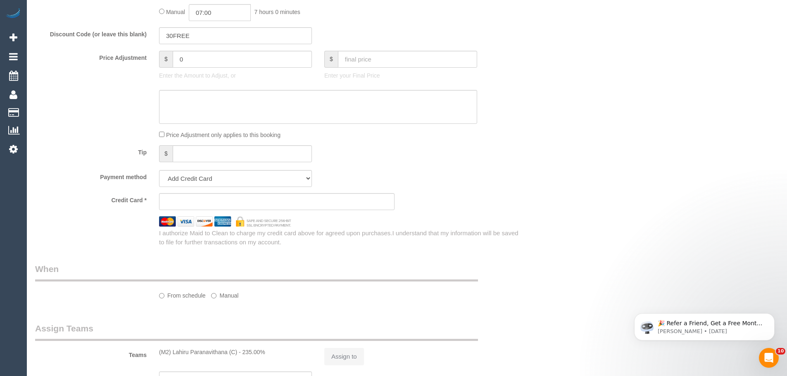
select select "object:715"
select select "string:stripe-pm_1S1I722GScqysDRVukiTioaK"
select select "number:28"
select select "number:14"
select select "number:19"
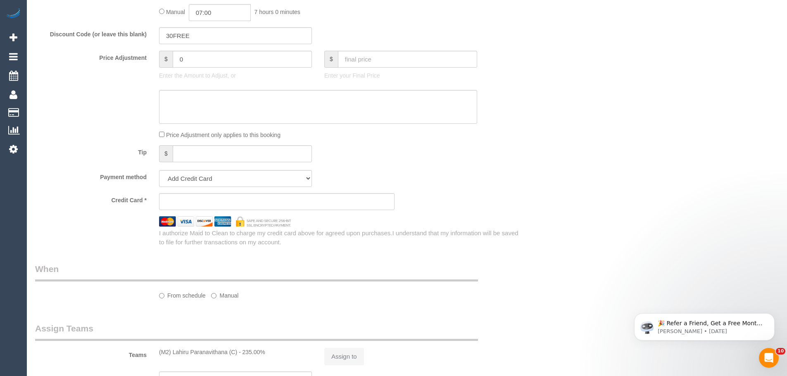
select select "number:22"
select select "number:26"
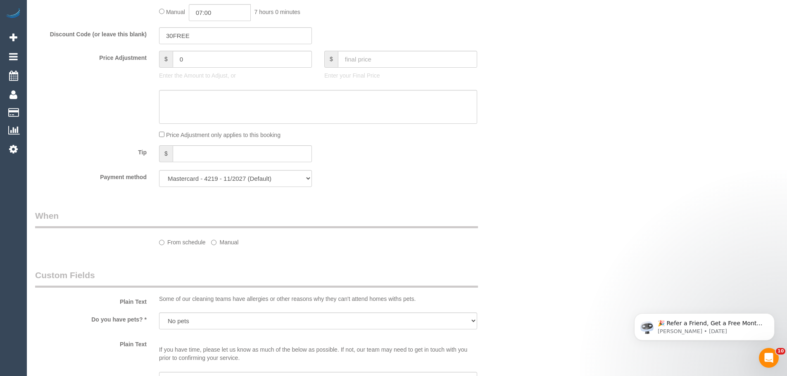
scroll to position [495, 0]
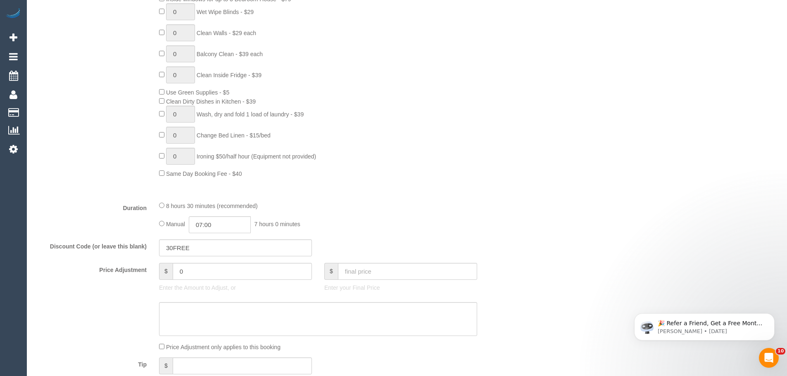
select select "object:1343"
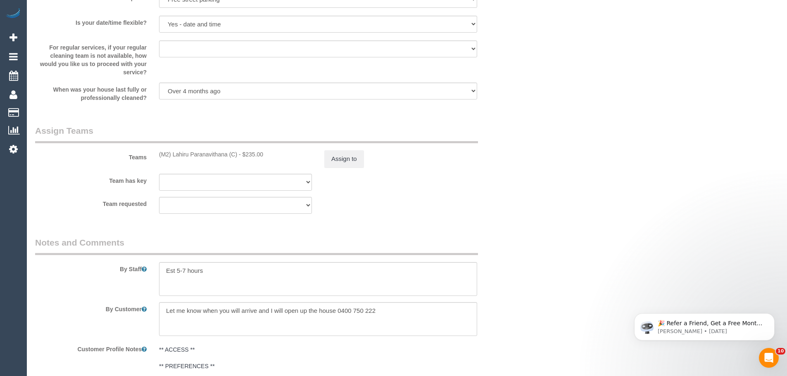
scroll to position [1390, 0]
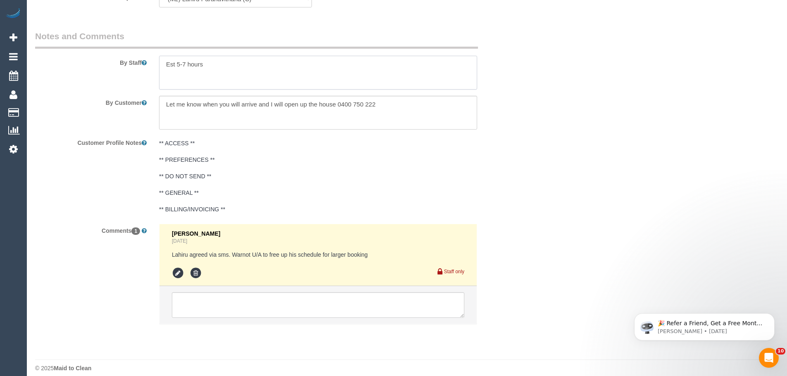
drag, startPoint x: 165, startPoint y: 64, endPoint x: 223, endPoint y: 67, distance: 57.9
click at [221, 67] on textarea at bounding box center [318, 73] width 318 height 34
click at [226, 68] on textarea at bounding box center [318, 73] width 318 height 34
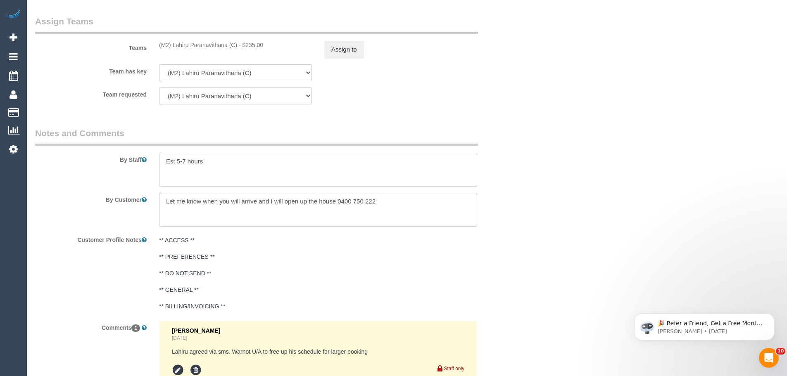
scroll to position [1307, 0]
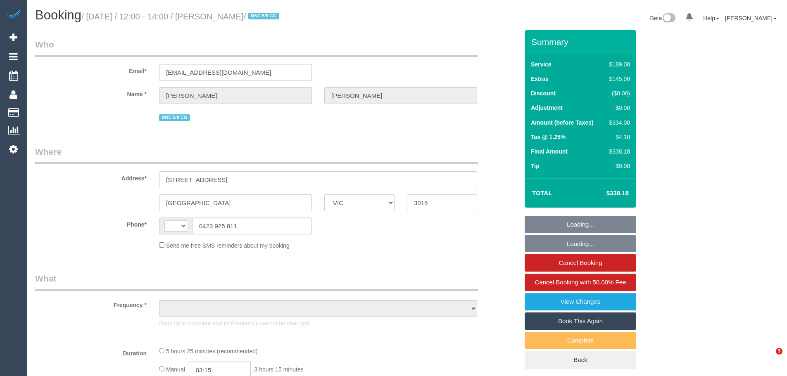
select select "VIC"
select select "object:308"
select select "string:AU"
select select "string:stripe-pm_1RxJyN2GScqysDRVEWKRhiWx"
select select "number:27"
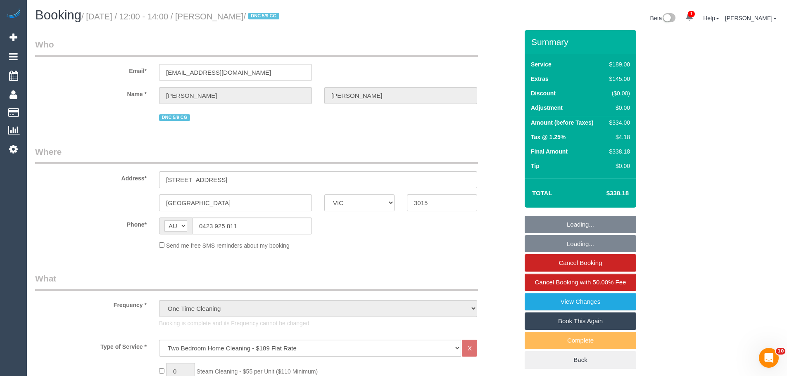
select select "number:14"
select select "number:19"
select select "number:22"
select select "number:26"
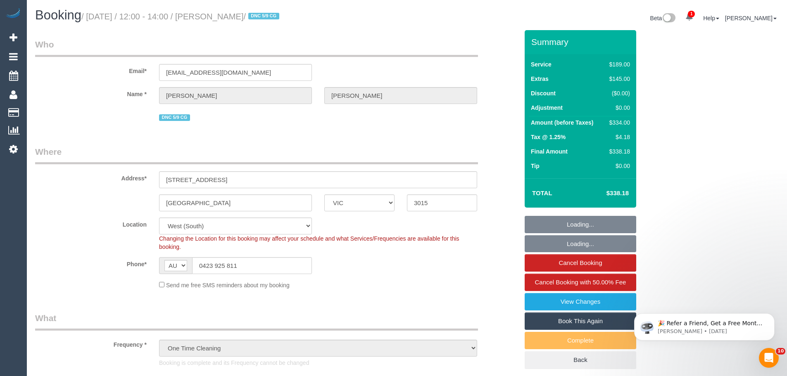
select select "object:1291"
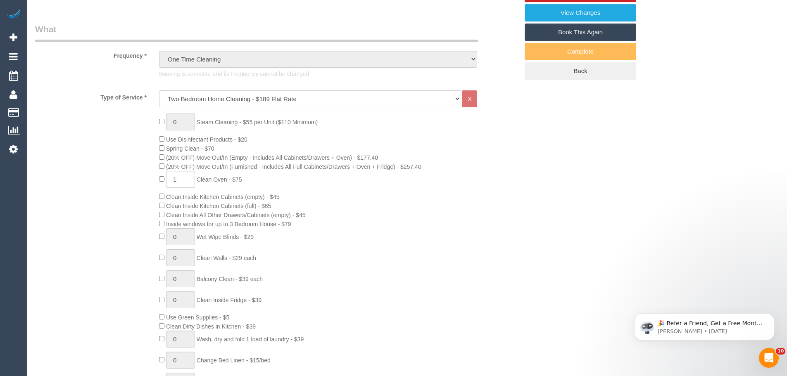
select select "spot1"
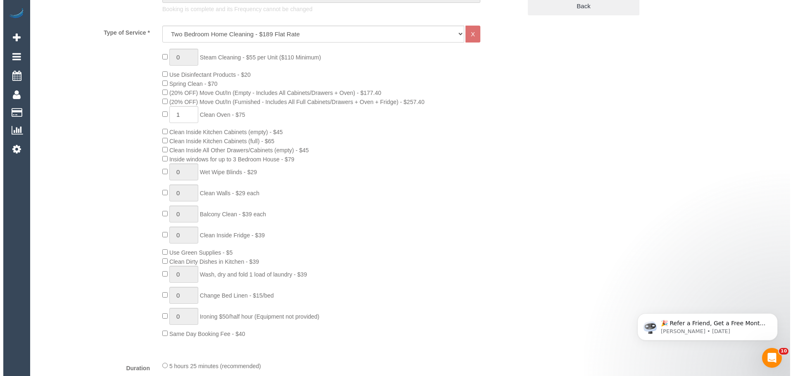
scroll to position [106, 0]
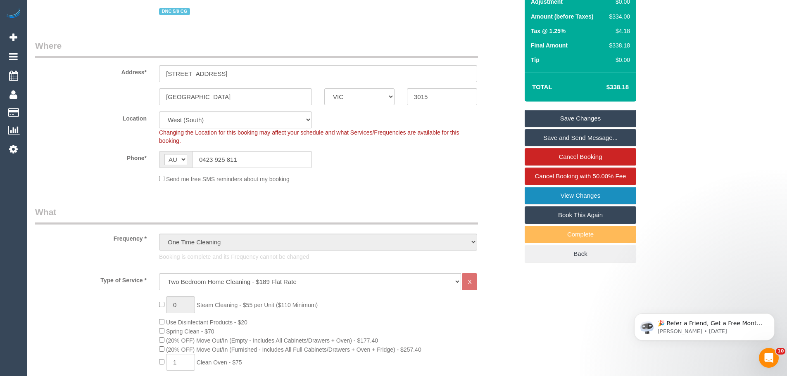
click at [568, 194] on link "View Changes" at bounding box center [579, 195] width 111 height 17
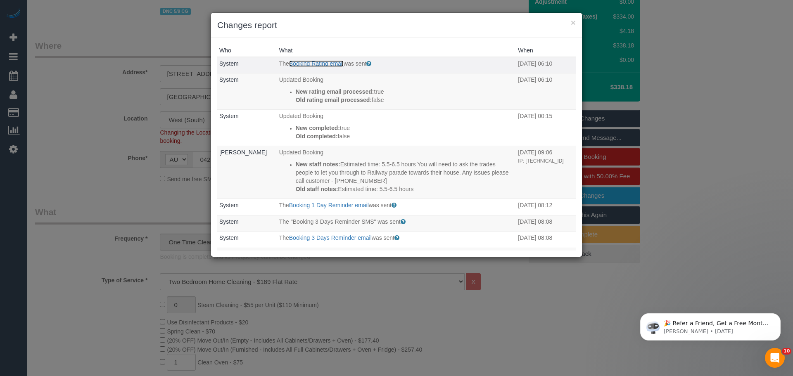
click at [308, 66] on link "Booking Rating email" at bounding box center [316, 63] width 54 height 7
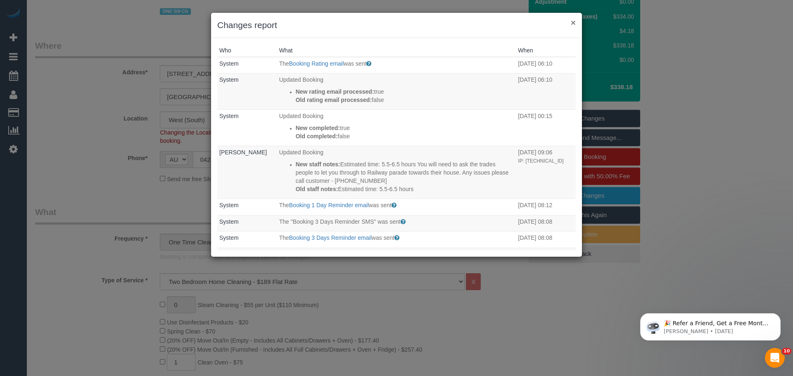
click at [571, 21] on button "×" at bounding box center [573, 22] width 5 height 9
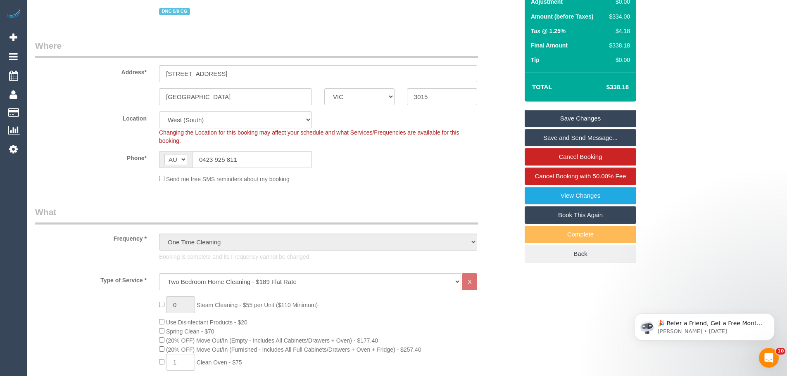
click at [617, 17] on div "$334.00" at bounding box center [618, 16] width 24 height 8
copy div "334.00"
click at [568, 203] on link "View Changes" at bounding box center [579, 195] width 111 height 17
